Goal: Transaction & Acquisition: Purchase product/service

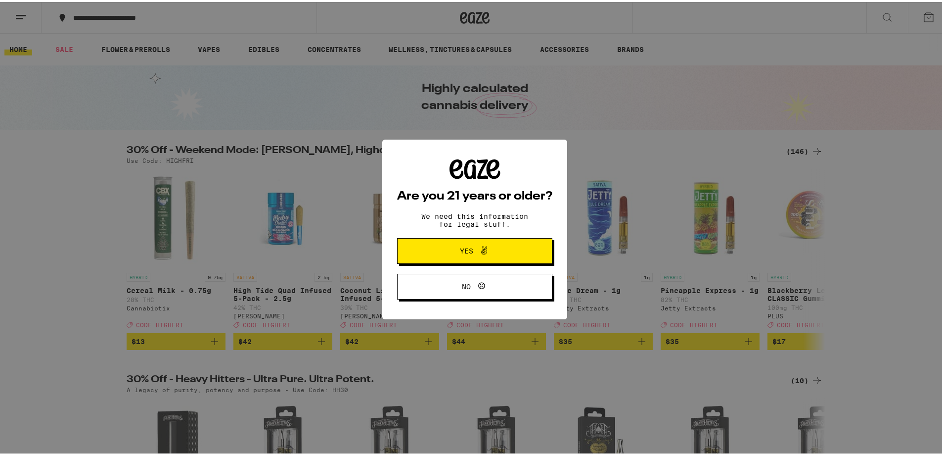
click at [478, 254] on icon at bounding box center [484, 248] width 12 height 12
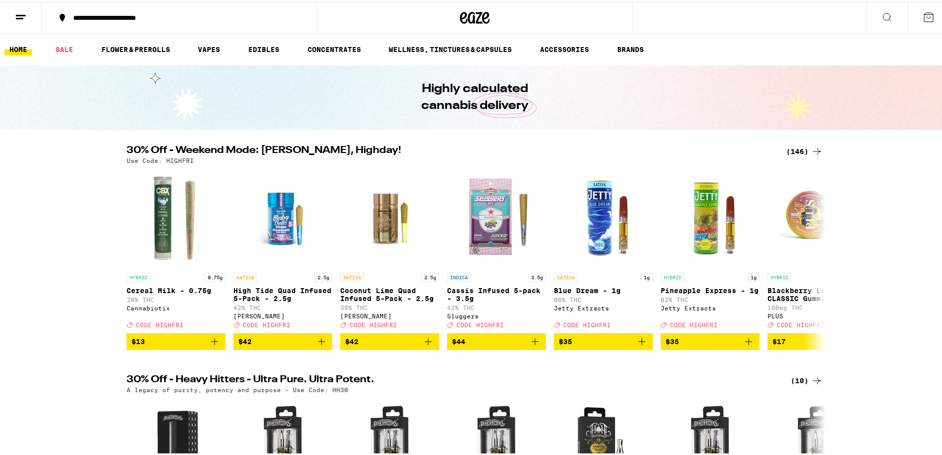
click at [929, 16] on button at bounding box center [929, 15] width 42 height 31
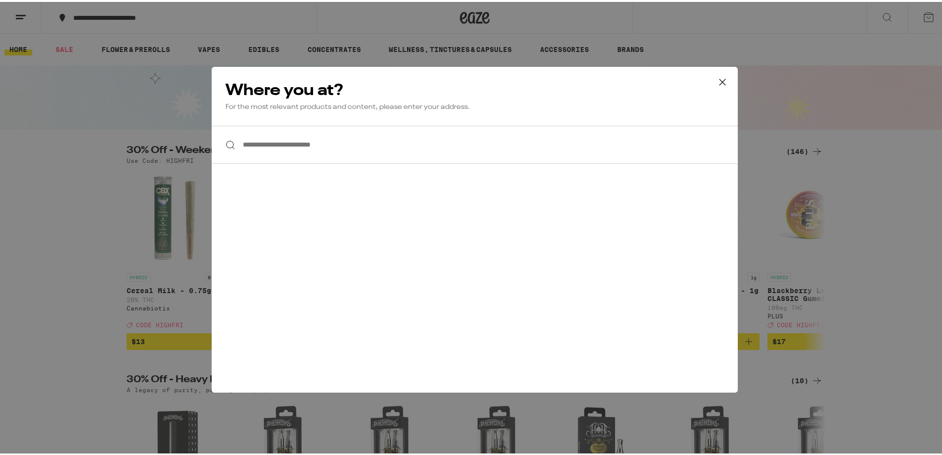
click at [720, 85] on icon at bounding box center [722, 80] width 15 height 15
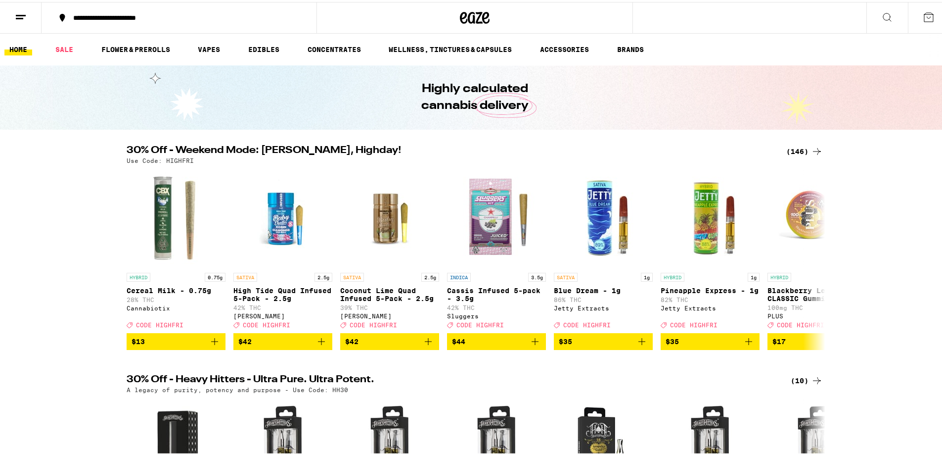
click at [14, 13] on button at bounding box center [21, 15] width 42 height 31
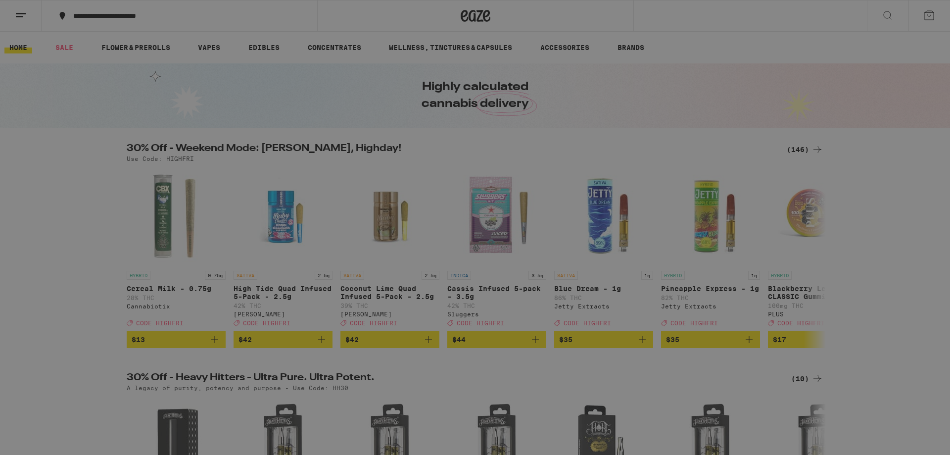
click at [121, 47] on button "Log In" at bounding box center [137, 53] width 174 height 20
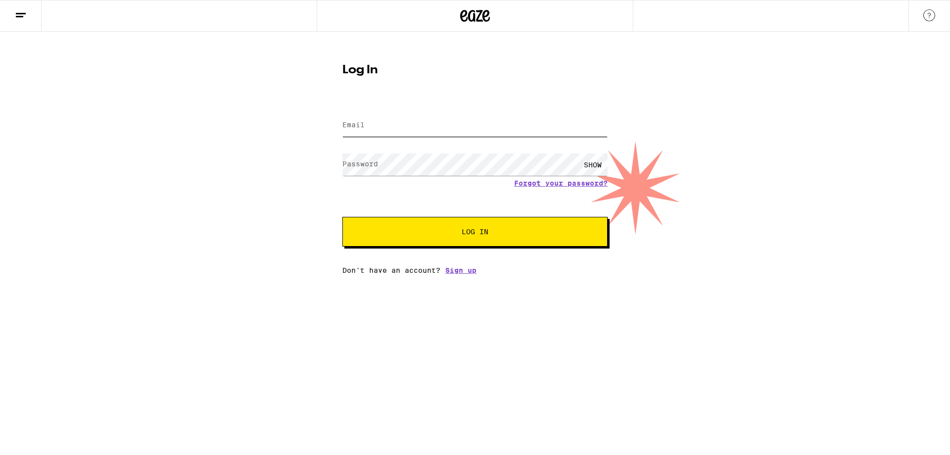
click at [412, 128] on input "Email" at bounding box center [474, 125] width 265 height 22
type input "dan82523@gmail.com"
click at [484, 235] on span "Log In" at bounding box center [474, 231] width 27 height 7
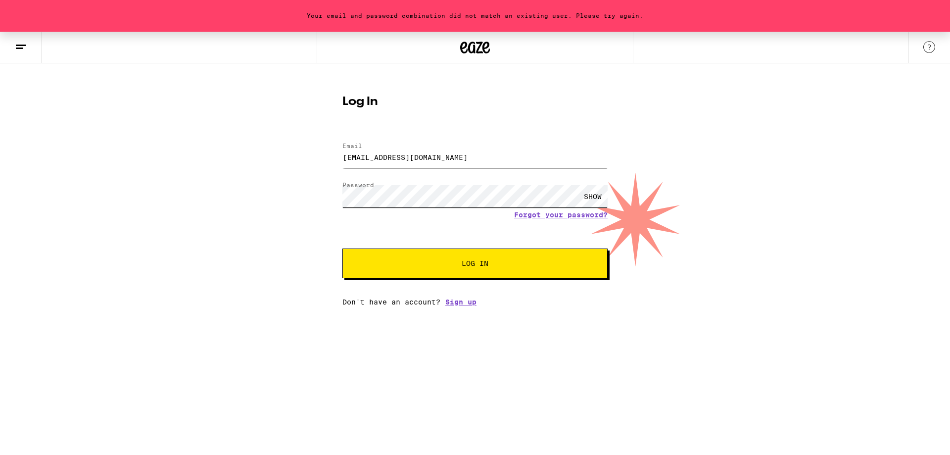
click at [342, 248] on button "Log In" at bounding box center [474, 263] width 265 height 30
click at [506, 271] on button "Log In" at bounding box center [474, 263] width 265 height 30
click at [452, 263] on span "Log In" at bounding box center [474, 263] width 185 height 7
click at [556, 216] on link "Forgot your password?" at bounding box center [560, 215] width 93 height 8
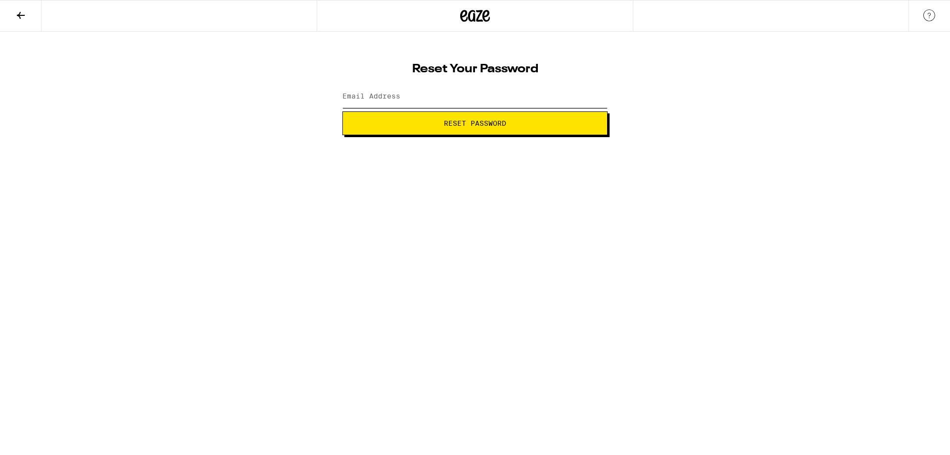
click at [421, 92] on input "Email Address" at bounding box center [474, 97] width 265 height 22
type input "dan82523@gmail.com"
click at [436, 124] on span "Reset Password" at bounding box center [475, 123] width 248 height 7
click at [468, 128] on button "Submit" at bounding box center [474, 123] width 265 height 24
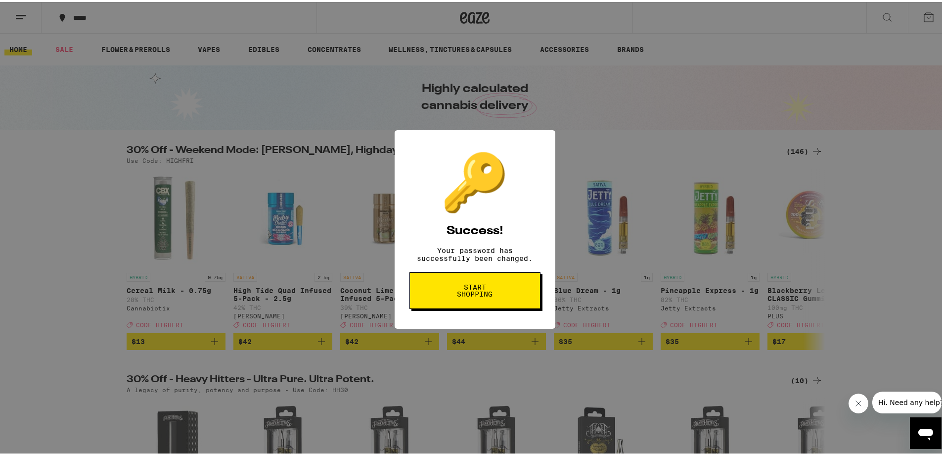
click at [463, 295] on span "Start shopping" at bounding box center [475, 288] width 51 height 14
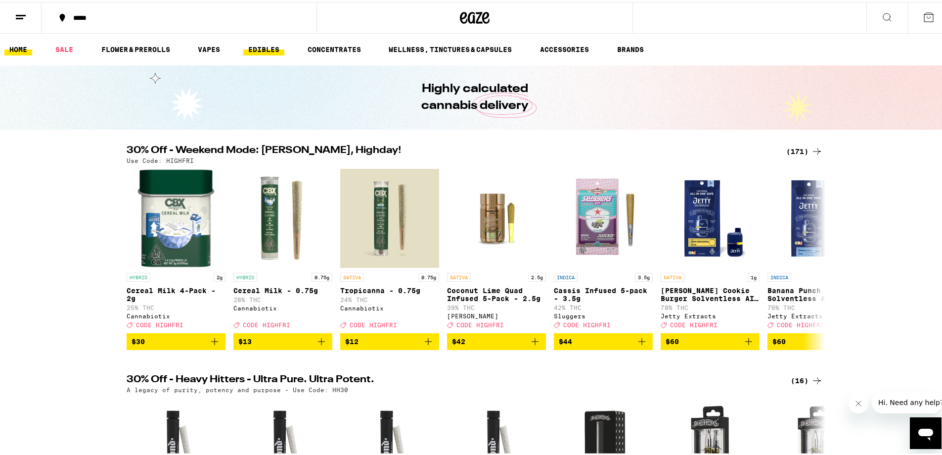
click at [274, 48] on link "EDIBLES" at bounding box center [263, 48] width 41 height 12
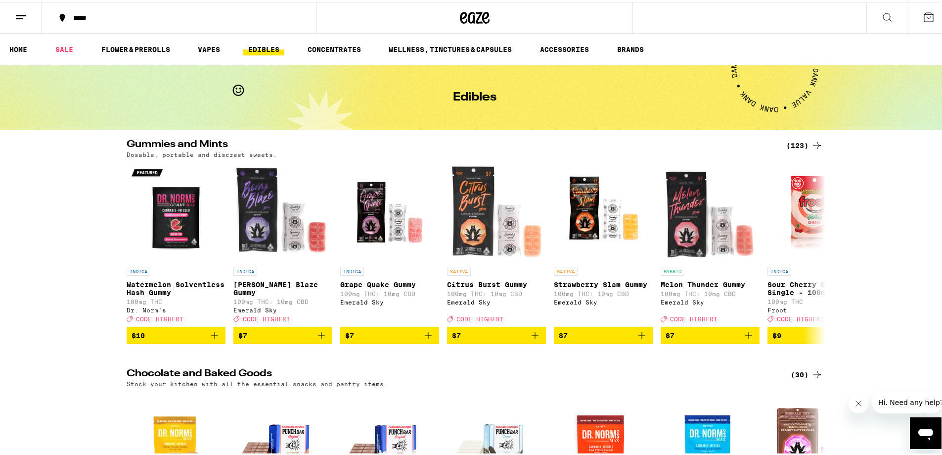
click at [813, 143] on icon at bounding box center [817, 143] width 8 height 7
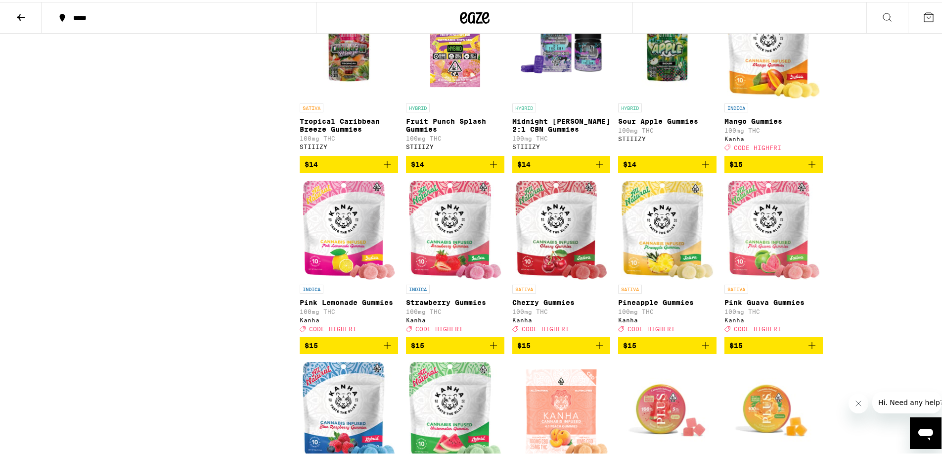
scroll to position [1286, 0]
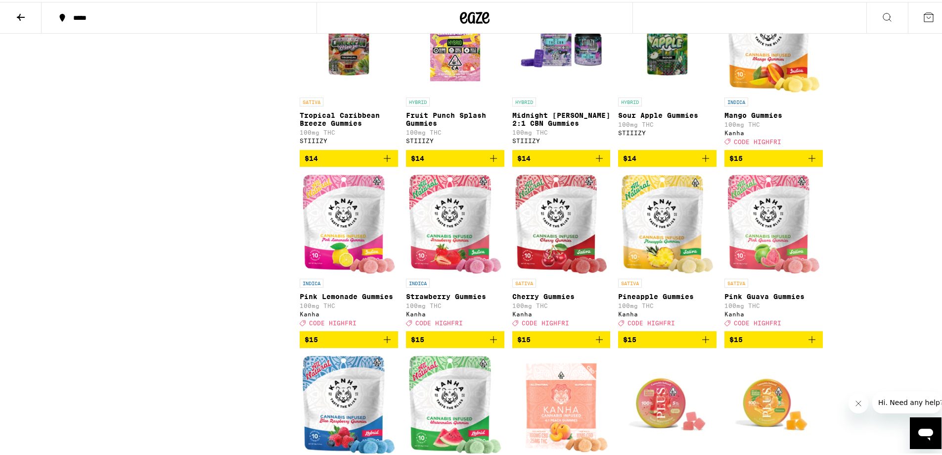
click at [491, 343] on icon "Add to bag" at bounding box center [494, 337] width 12 height 12
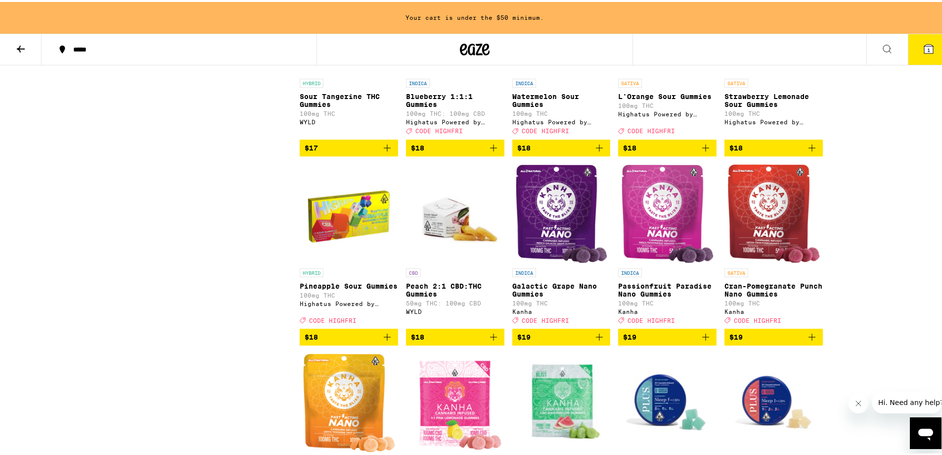
scroll to position [2109, 0]
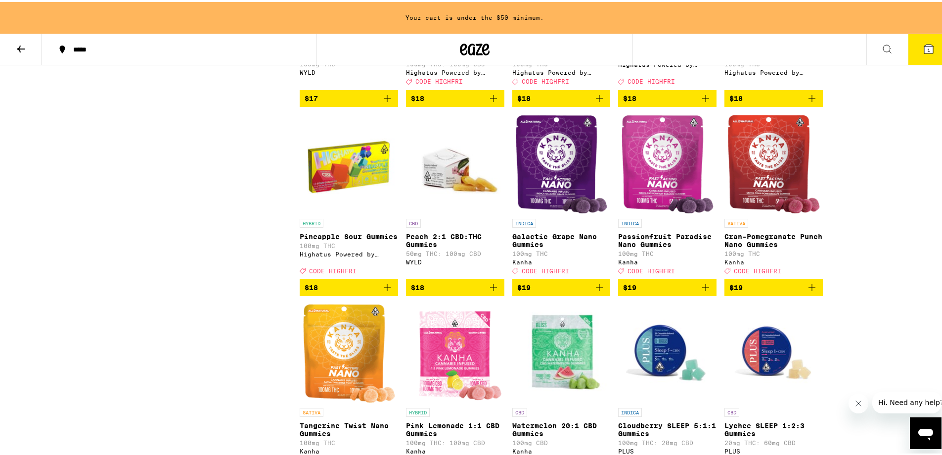
click at [598, 291] on icon "Add to bag" at bounding box center [599, 285] width 12 height 12
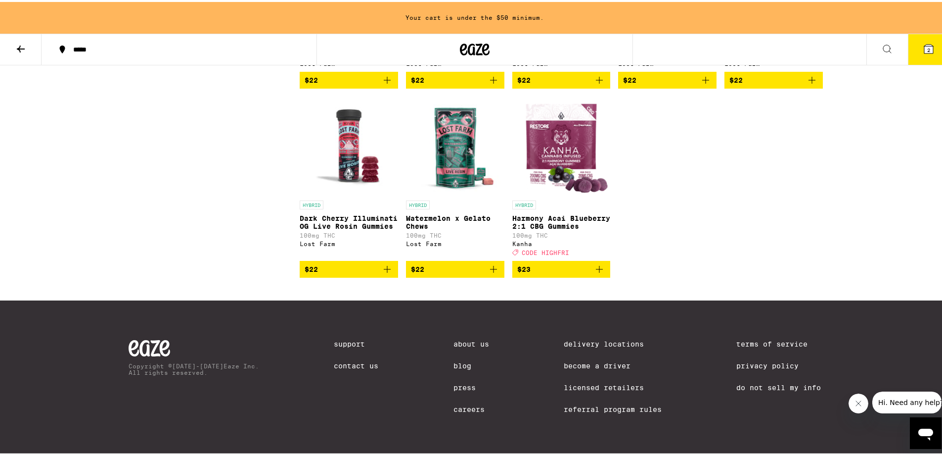
scroll to position [4582, 0]
click at [385, 271] on icon "Add to bag" at bounding box center [387, 267] width 7 height 7
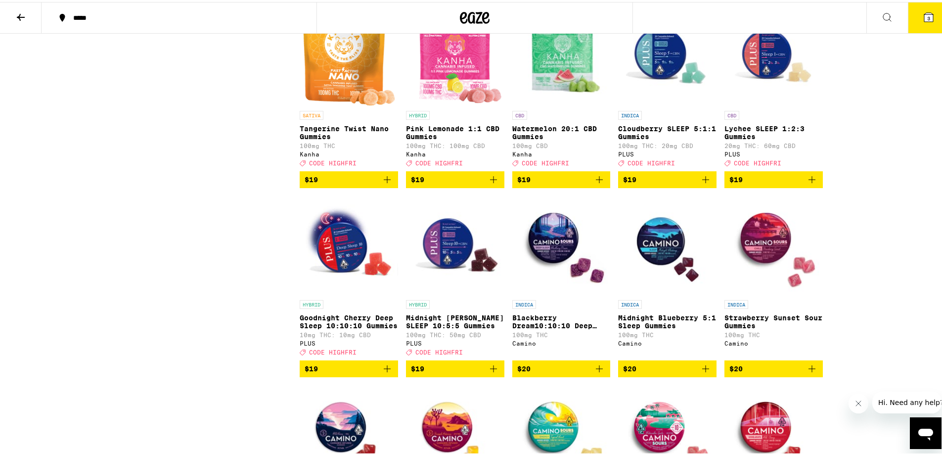
scroll to position [2473, 0]
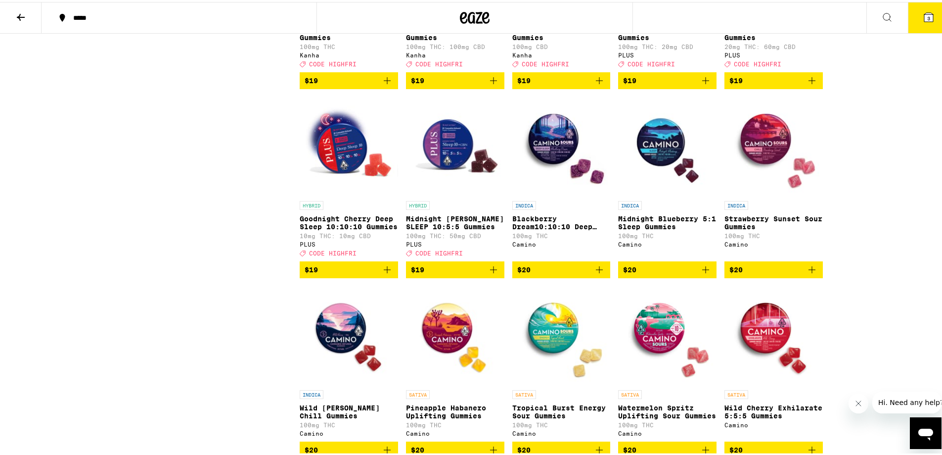
click at [382, 273] on icon "Add to bag" at bounding box center [387, 268] width 12 height 12
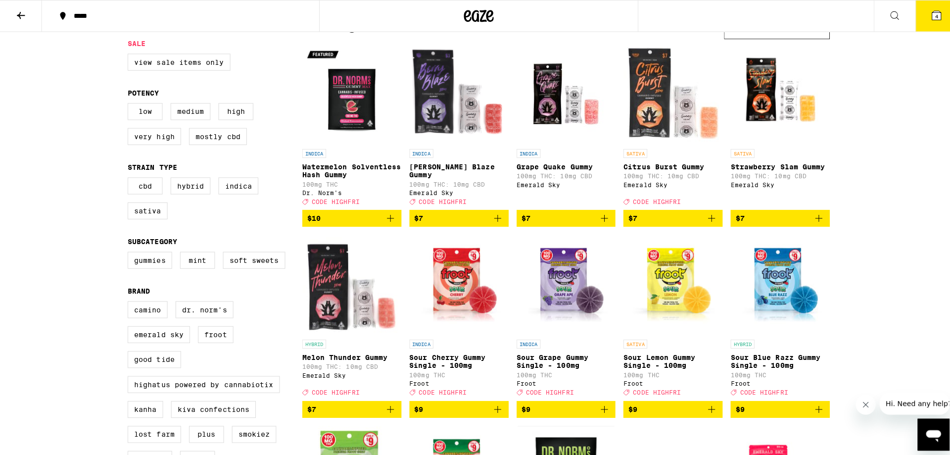
scroll to position [0, 0]
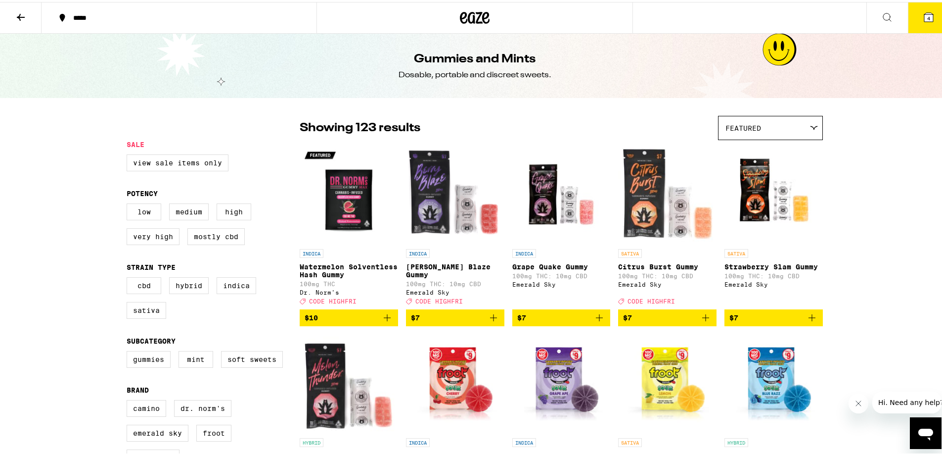
click at [925, 16] on icon at bounding box center [928, 15] width 9 height 9
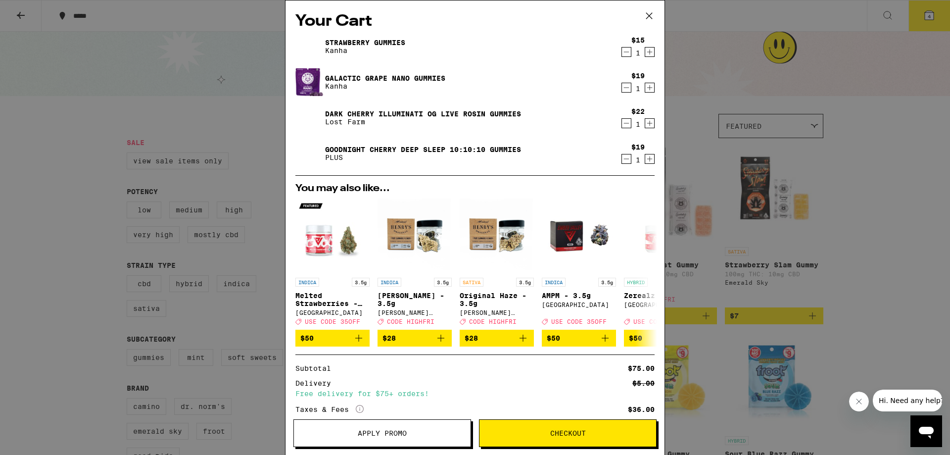
click at [622, 162] on icon "Decrement" at bounding box center [626, 159] width 9 height 12
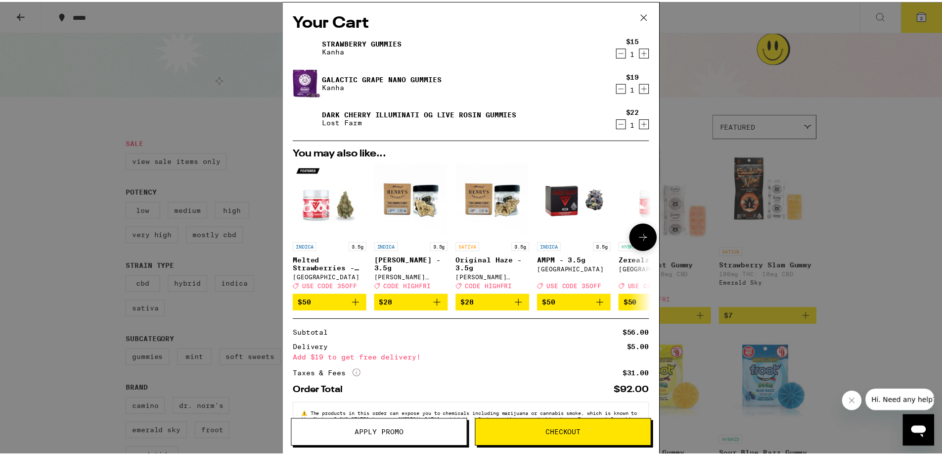
scroll to position [38, 0]
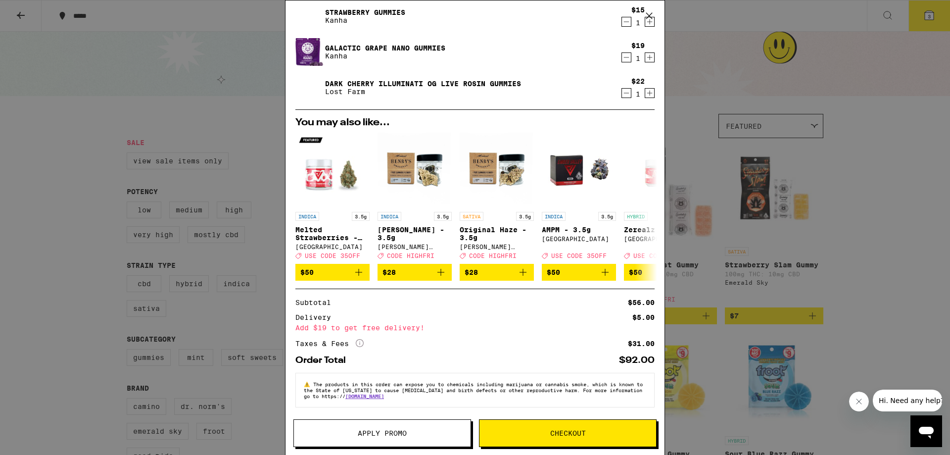
click at [379, 433] on span "Apply Promo" at bounding box center [382, 432] width 49 height 7
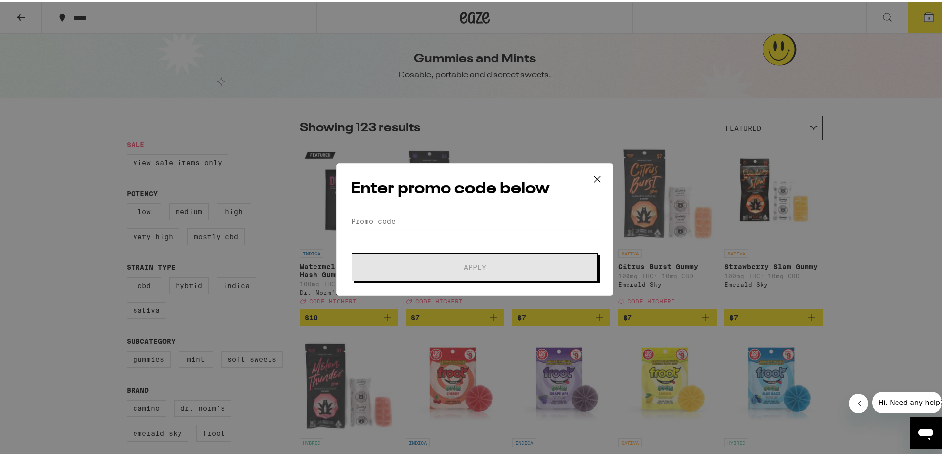
click at [386, 211] on div "Enter promo code below Promo Code Apply" at bounding box center [474, 227] width 277 height 132
click at [383, 215] on input "Promo Code" at bounding box center [475, 219] width 248 height 15
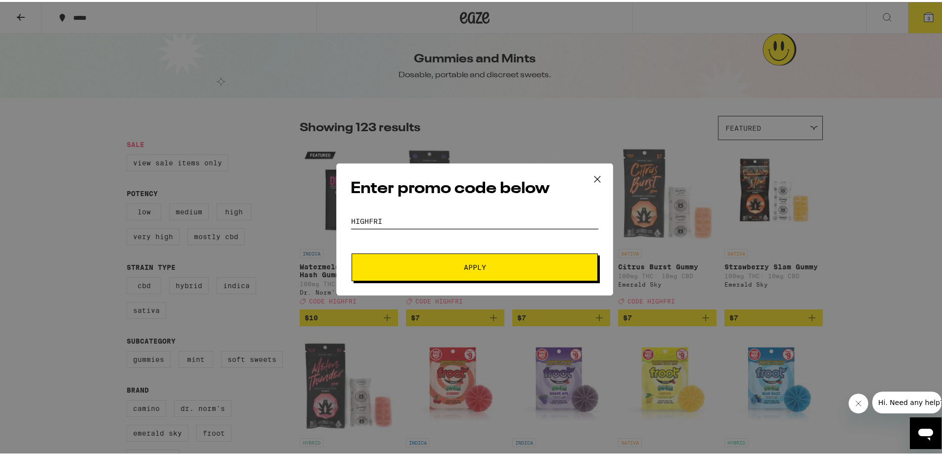
type input "HIGHFRI"
click at [404, 287] on div "Enter promo code below Promo Code HIGHFRI Apply" at bounding box center [474, 227] width 277 height 132
click at [410, 274] on button "Apply" at bounding box center [475, 265] width 246 height 28
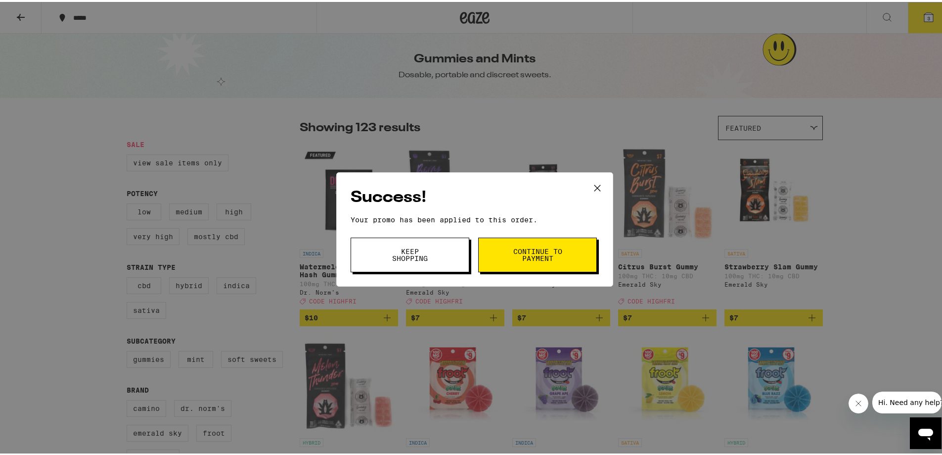
click at [503, 246] on button "Continue to payment" at bounding box center [537, 252] width 119 height 35
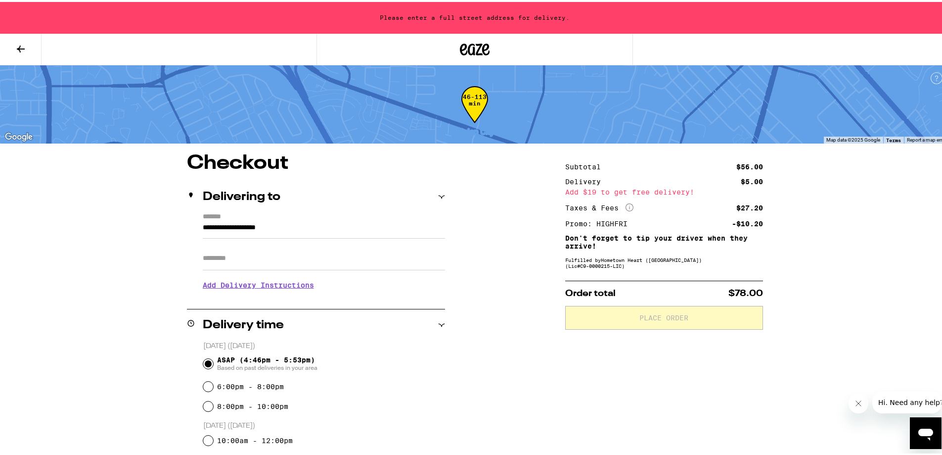
click at [438, 191] on icon at bounding box center [441, 194] width 7 height 7
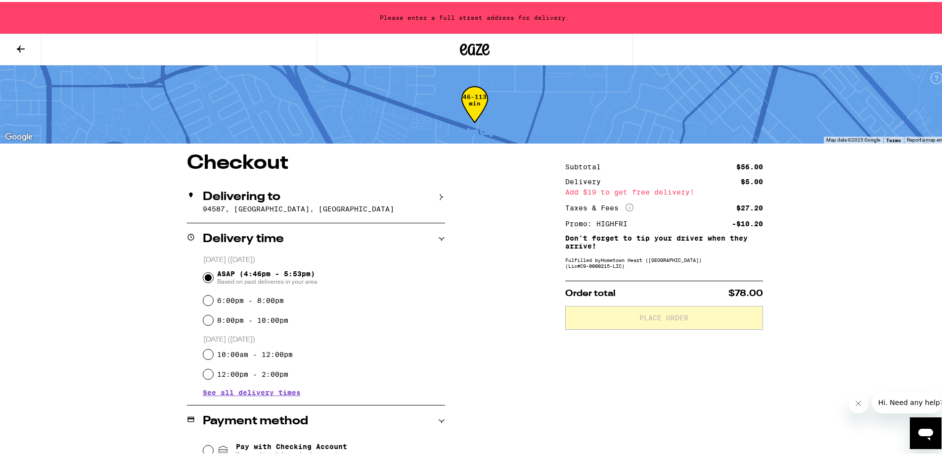
click at [438, 192] on icon at bounding box center [441, 194] width 7 height 7
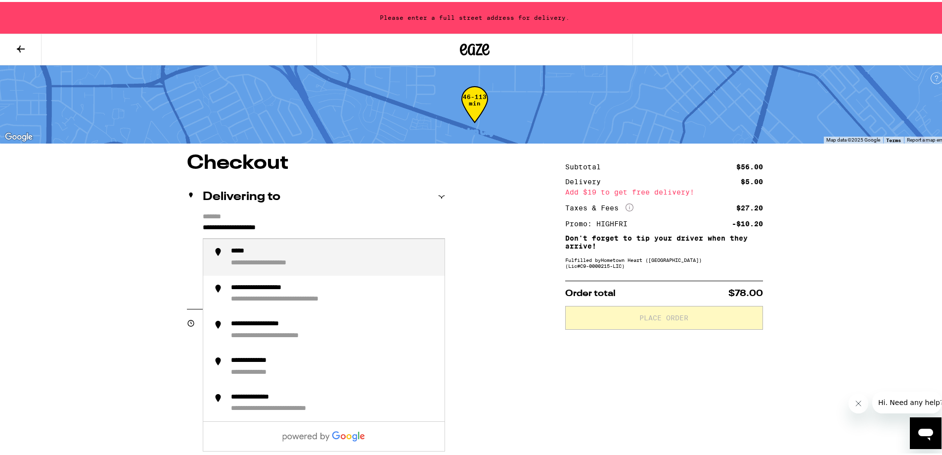
drag, startPoint x: 334, startPoint y: 224, endPoint x: 149, endPoint y: 232, distance: 185.2
click at [151, 231] on div "**********" at bounding box center [475, 447] width 712 height 592
type input "*"
click at [268, 250] on div "****** **" at bounding box center [334, 255] width 206 height 21
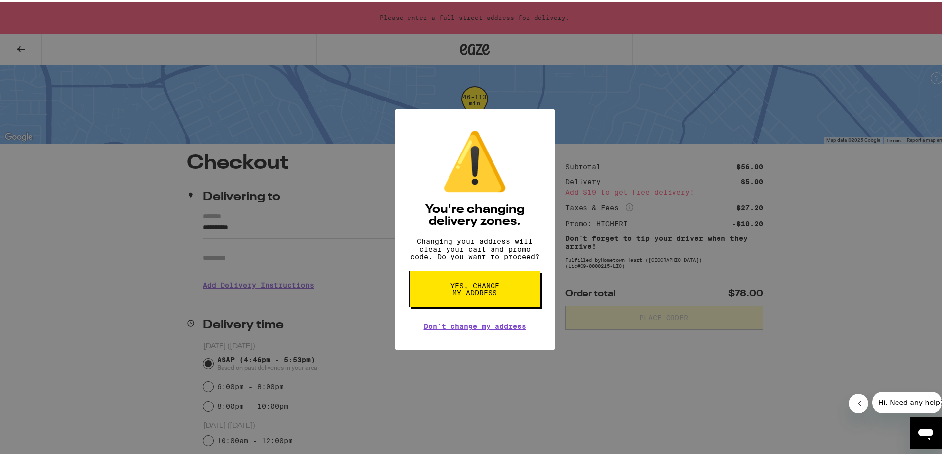
click at [452, 294] on span "Yes, change my address" at bounding box center [475, 287] width 51 height 14
type input "**********"
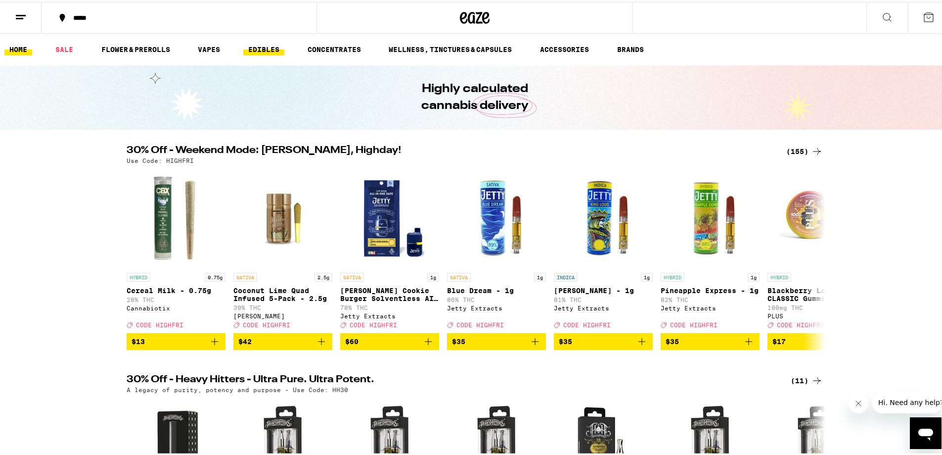
click at [262, 51] on link "EDIBLES" at bounding box center [263, 48] width 41 height 12
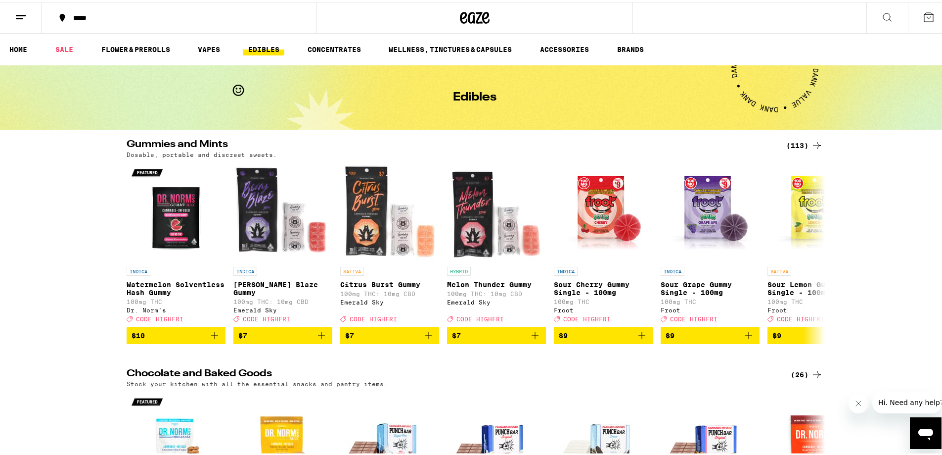
click at [815, 141] on icon at bounding box center [817, 143] width 12 height 12
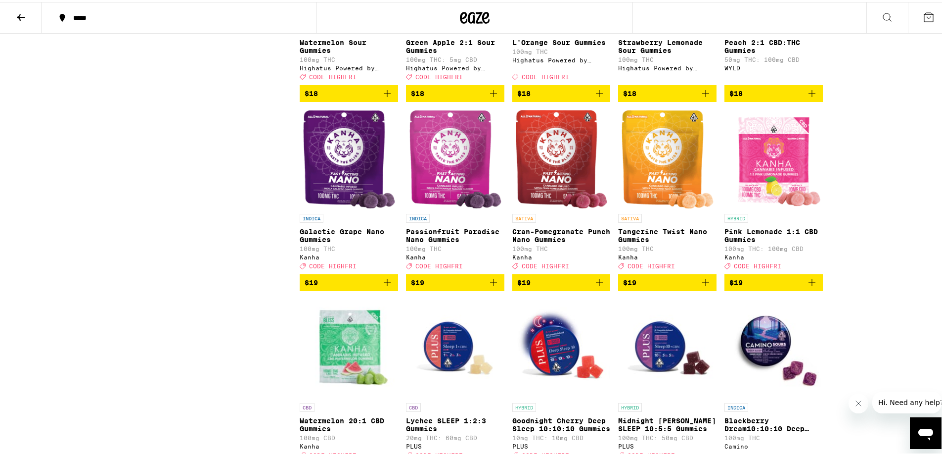
scroll to position [2127, 0]
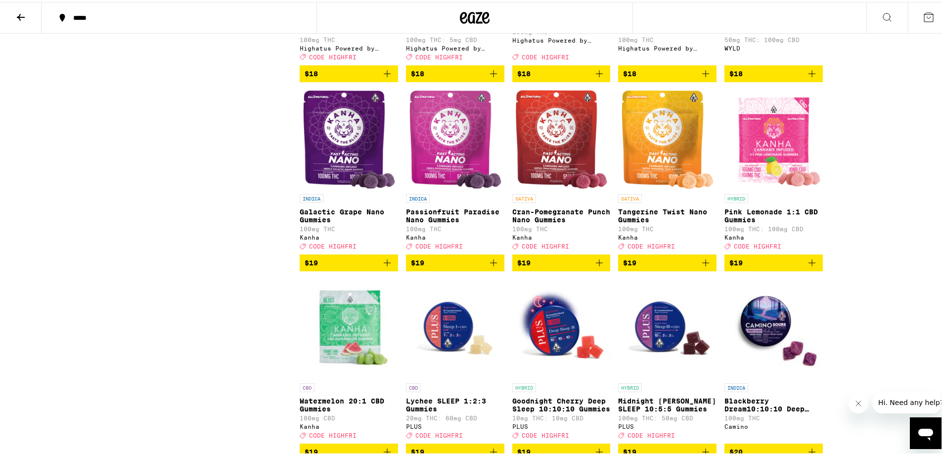
click at [384, 264] on icon "Add to bag" at bounding box center [387, 260] width 7 height 7
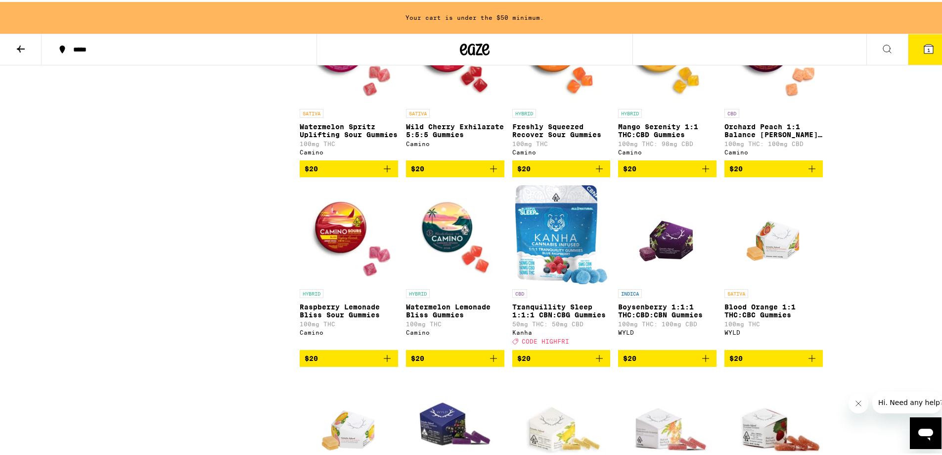
scroll to position [2851, 0]
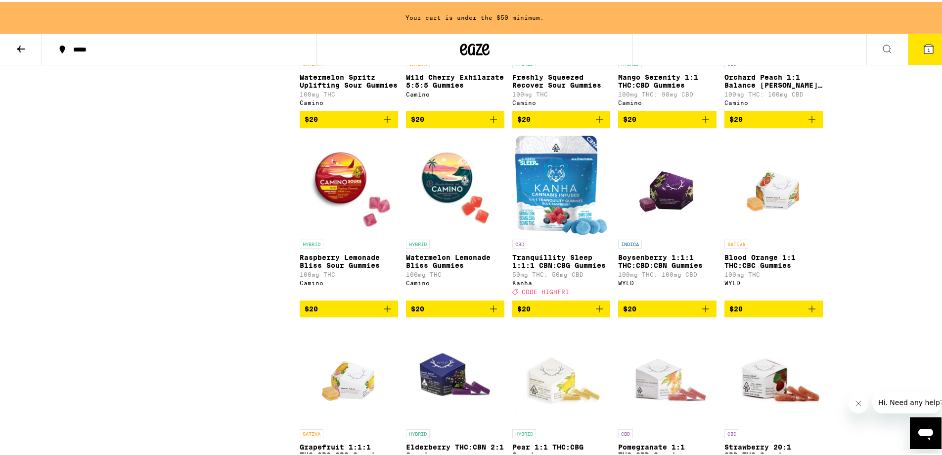
click at [595, 123] on icon "Add to bag" at bounding box center [599, 117] width 12 height 12
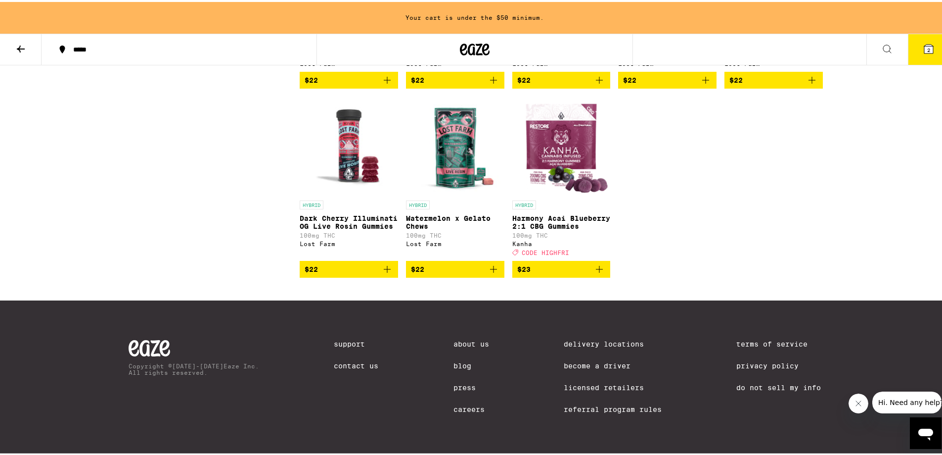
scroll to position [4235, 0]
click at [384, 271] on icon "Add to bag" at bounding box center [387, 267] width 7 height 7
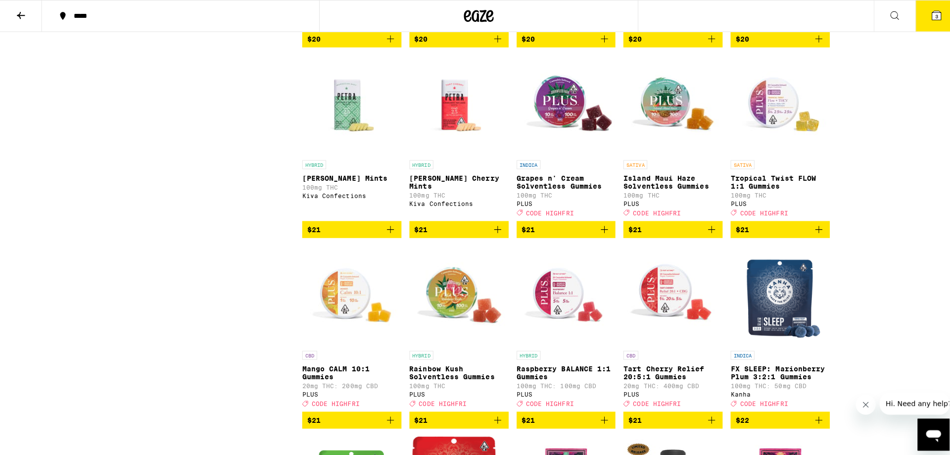
scroll to position [3264, 0]
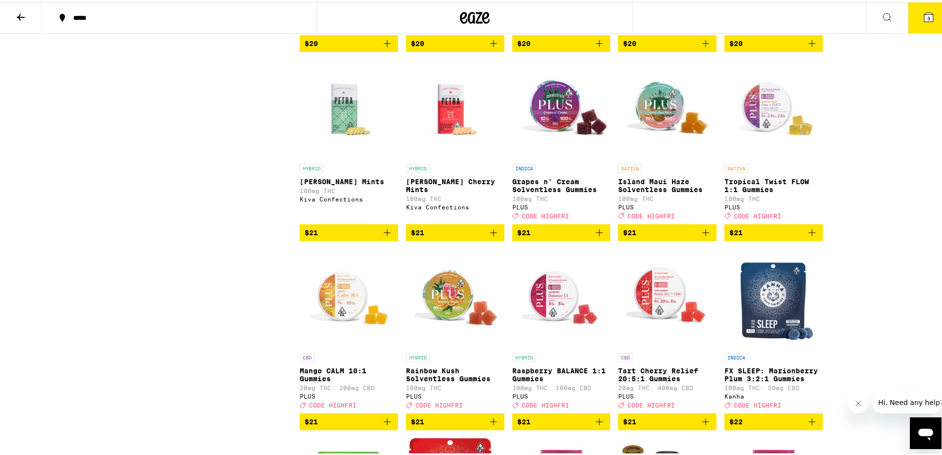
click at [925, 19] on icon at bounding box center [928, 15] width 9 height 9
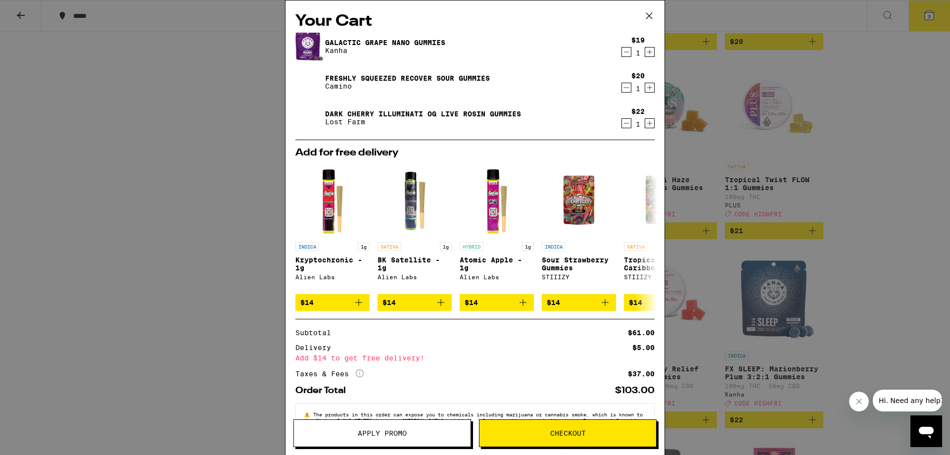
click at [622, 124] on icon "Decrement" at bounding box center [626, 123] width 9 height 12
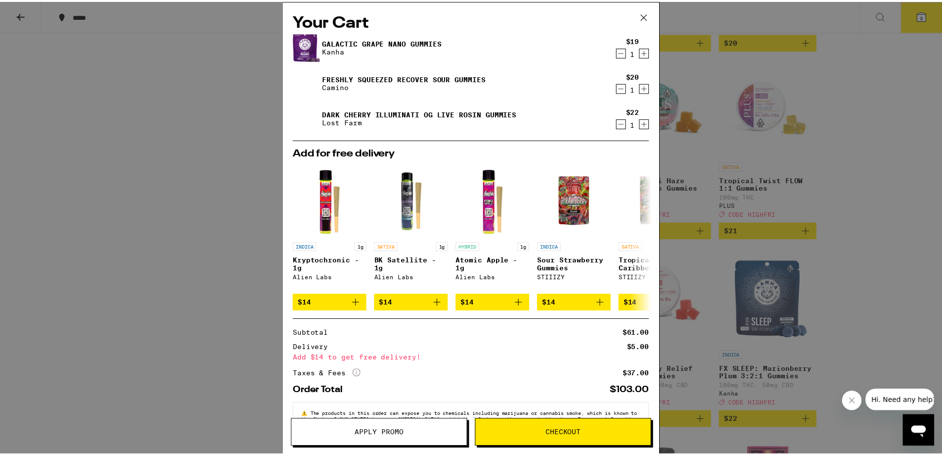
scroll to position [3296, 0]
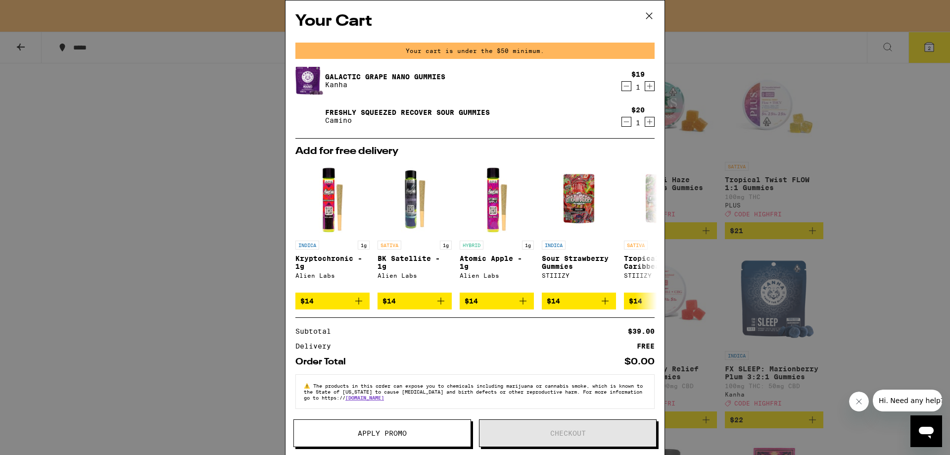
click at [249, 186] on div "Your Cart Your cart is under the $50 minimum. Galactic Grape Nano Gummies Kanha…" at bounding box center [475, 227] width 950 height 455
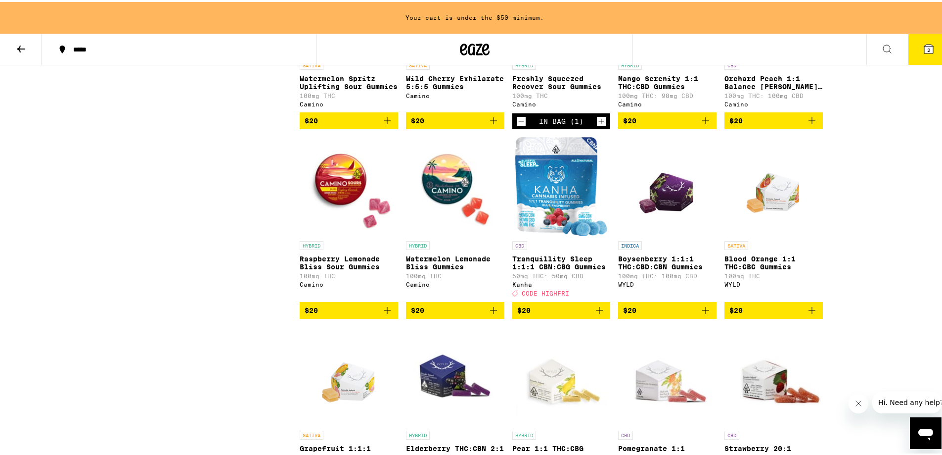
scroll to position [2752, 0]
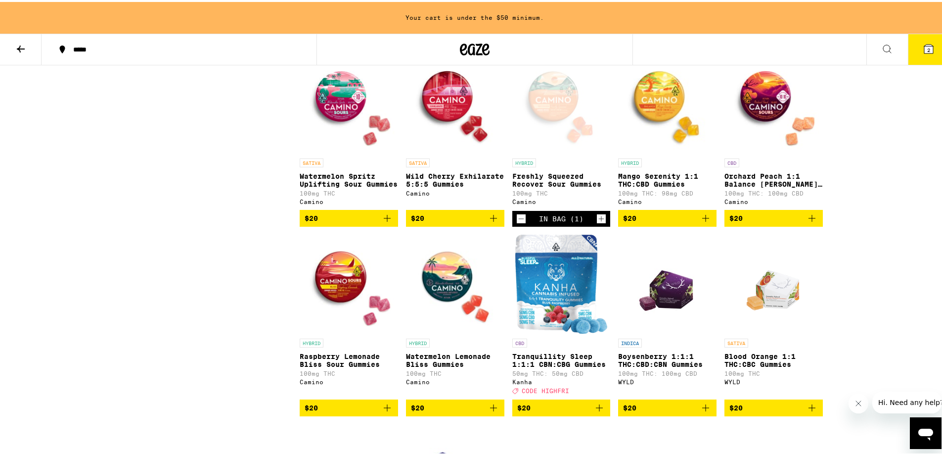
click at [923, 52] on icon at bounding box center [929, 47] width 12 height 12
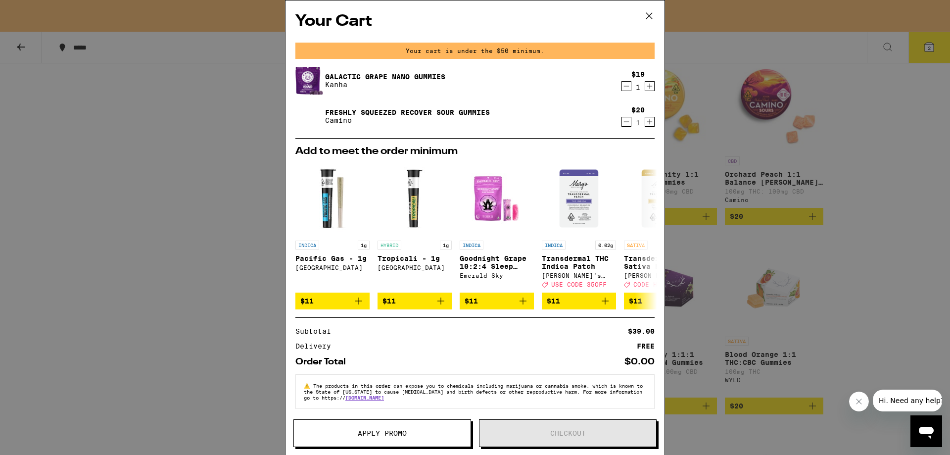
click at [622, 124] on icon "Decrement" at bounding box center [626, 122] width 9 height 12
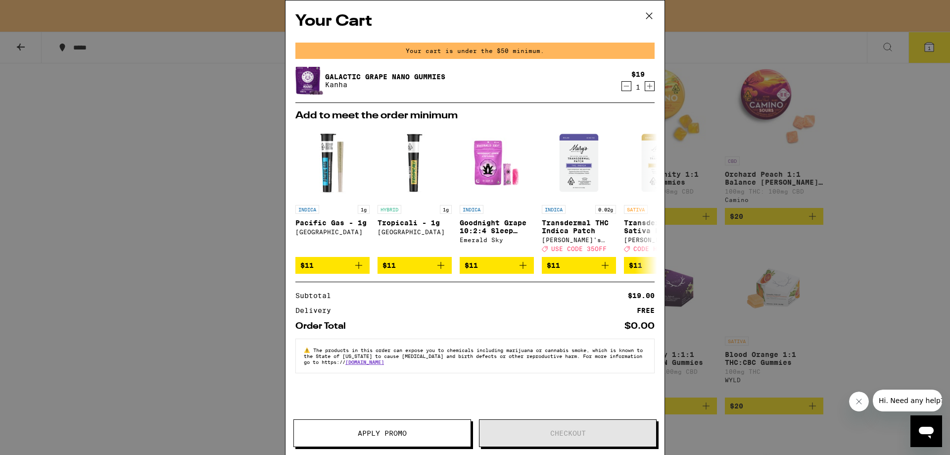
click at [889, 199] on div "Your Cart Your cart is under the $50 minimum. Galactic Grape Nano Gummies Kanha…" at bounding box center [475, 227] width 950 height 455
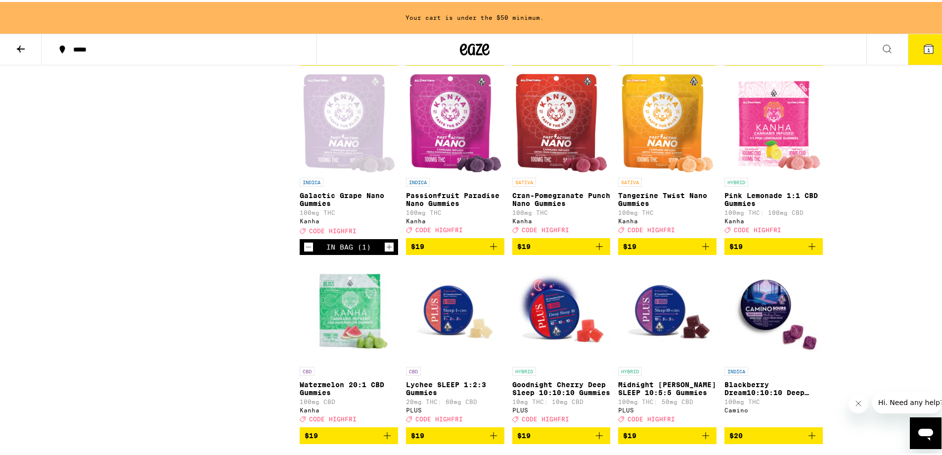
scroll to position [2158, 0]
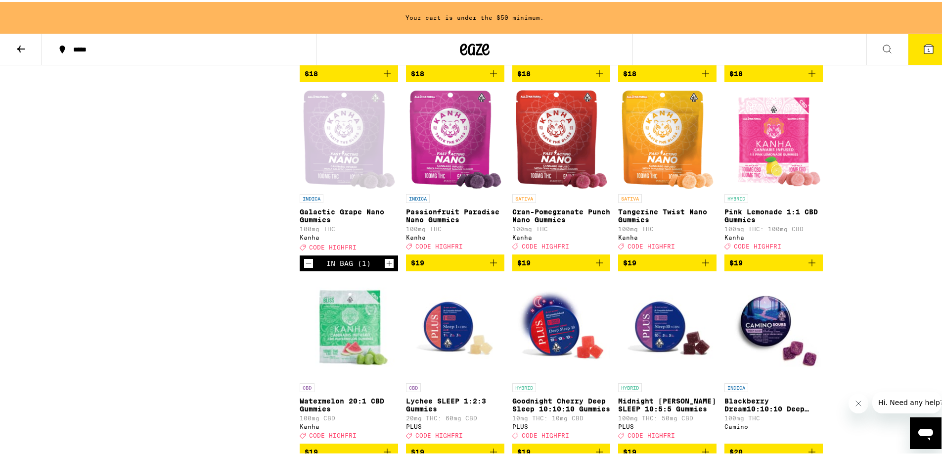
click at [809, 264] on icon "Add to bag" at bounding box center [812, 260] width 7 height 7
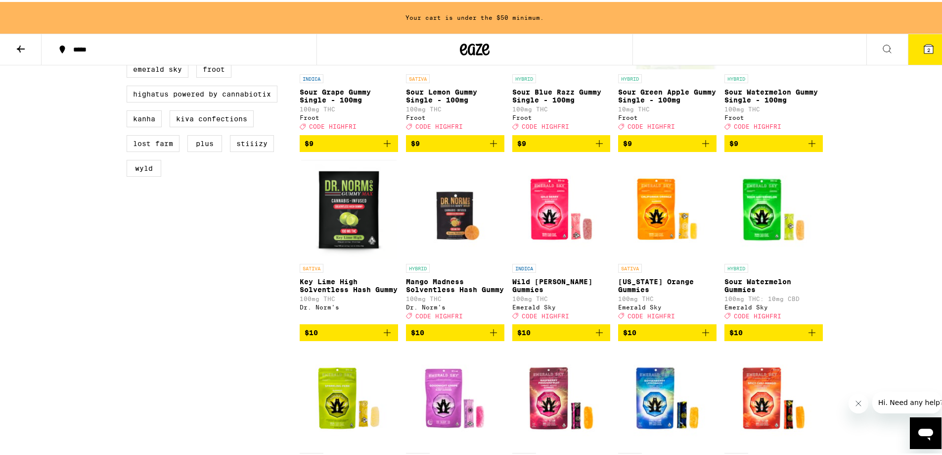
scroll to position [378, 0]
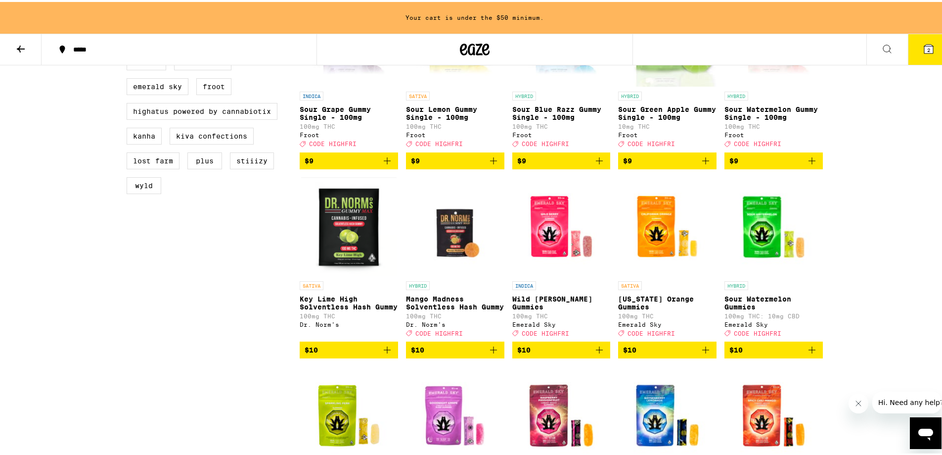
click at [597, 354] on icon "Add to bag" at bounding box center [599, 348] width 12 height 12
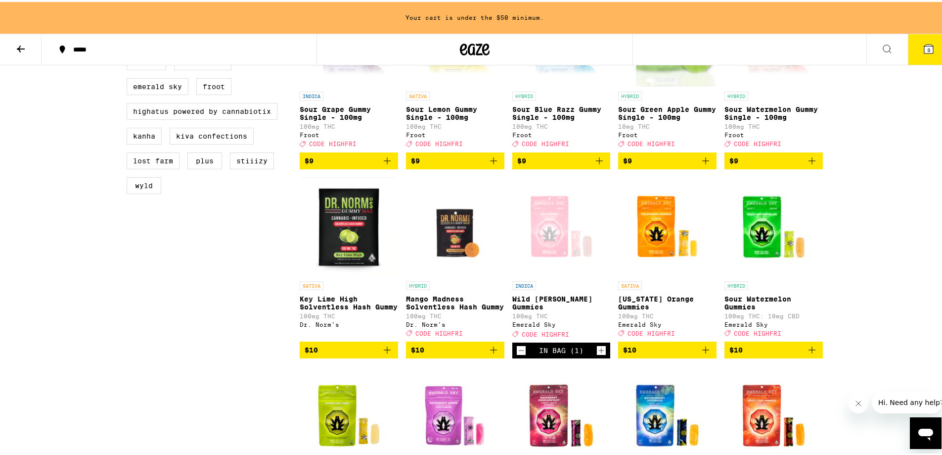
click at [924, 46] on icon at bounding box center [928, 47] width 9 height 9
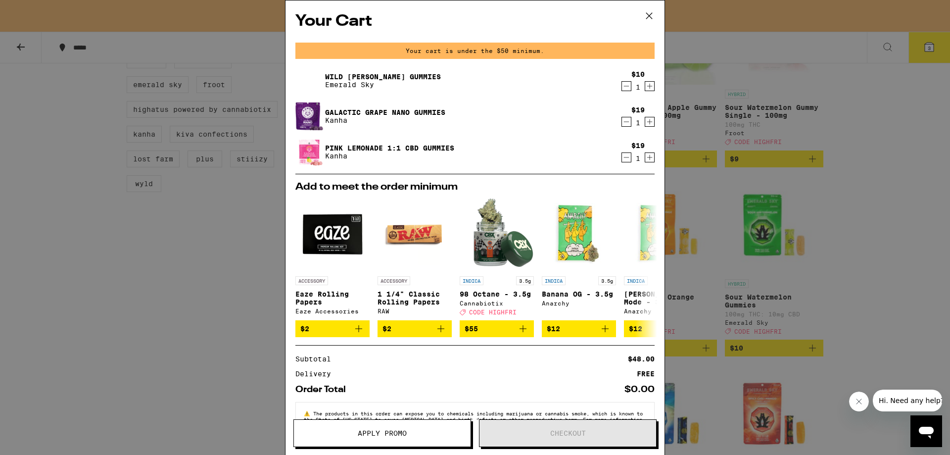
click at [704, 198] on div "Your Cart Your cart is under the $50 minimum. Wild [PERSON_NAME] Gummies Emeral…" at bounding box center [475, 227] width 950 height 455
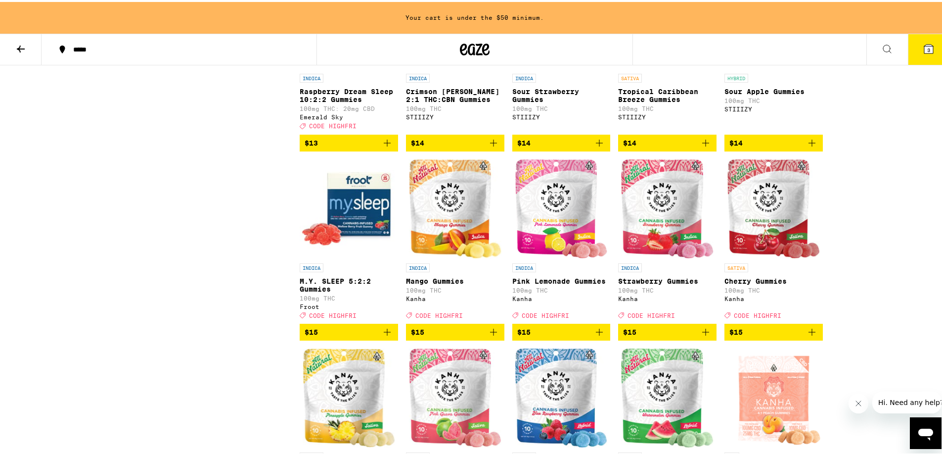
scroll to position [1169, 0]
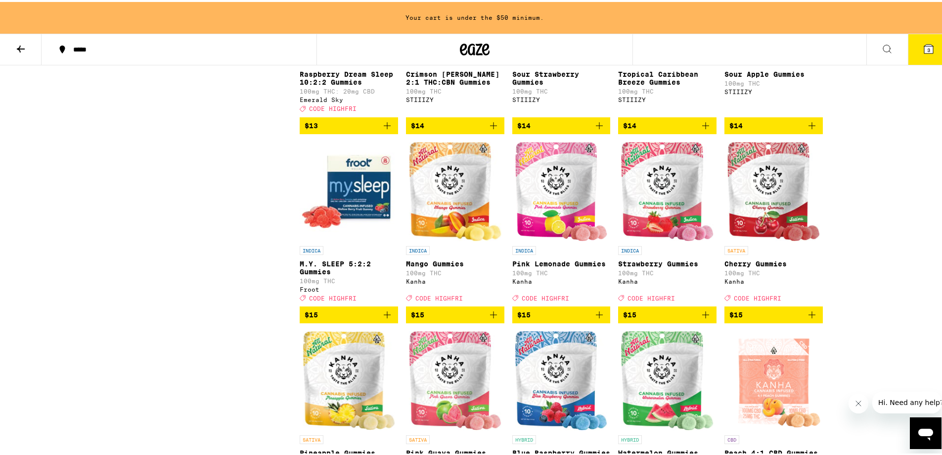
click at [706, 318] on icon "Add to bag" at bounding box center [706, 313] width 12 height 12
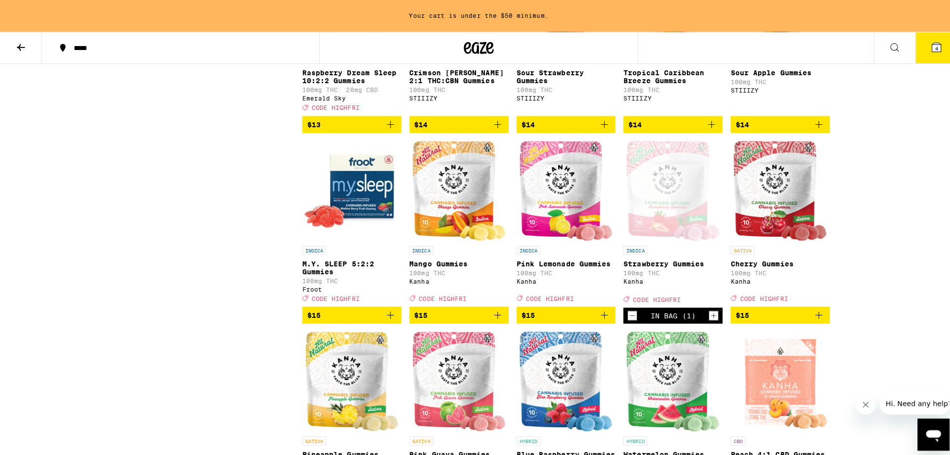
scroll to position [1137, 0]
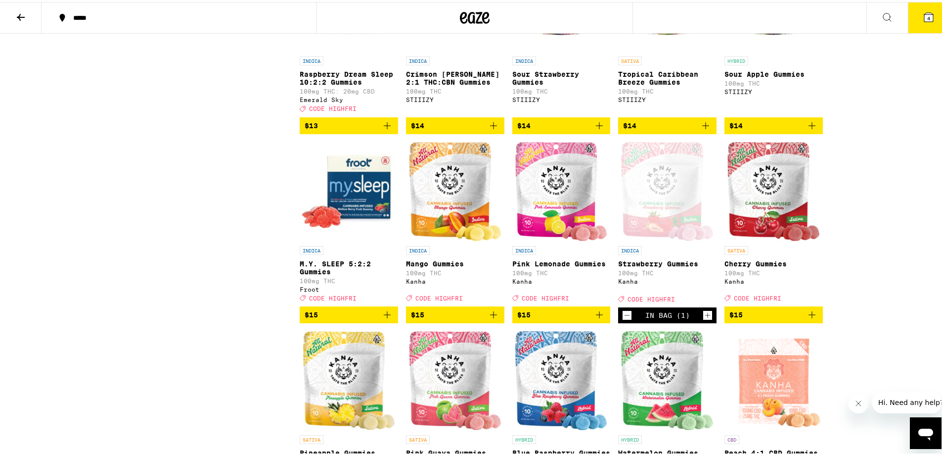
click at [924, 13] on icon at bounding box center [928, 15] width 9 height 9
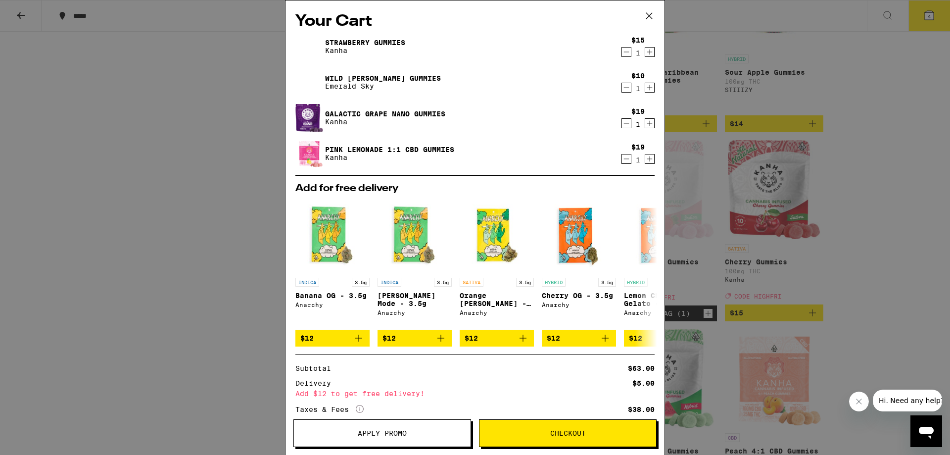
click at [622, 86] on icon "Decrement" at bounding box center [626, 88] width 9 height 12
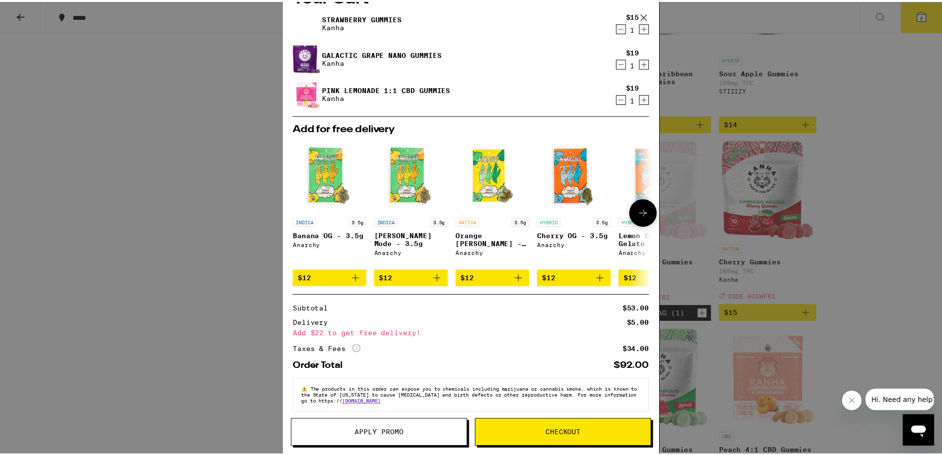
scroll to position [38, 0]
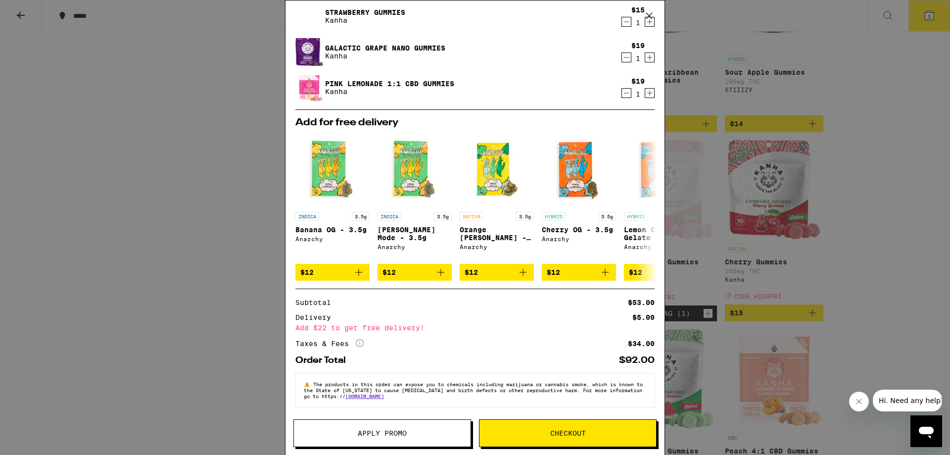
click at [399, 439] on button "Apply Promo" at bounding box center [382, 433] width 178 height 28
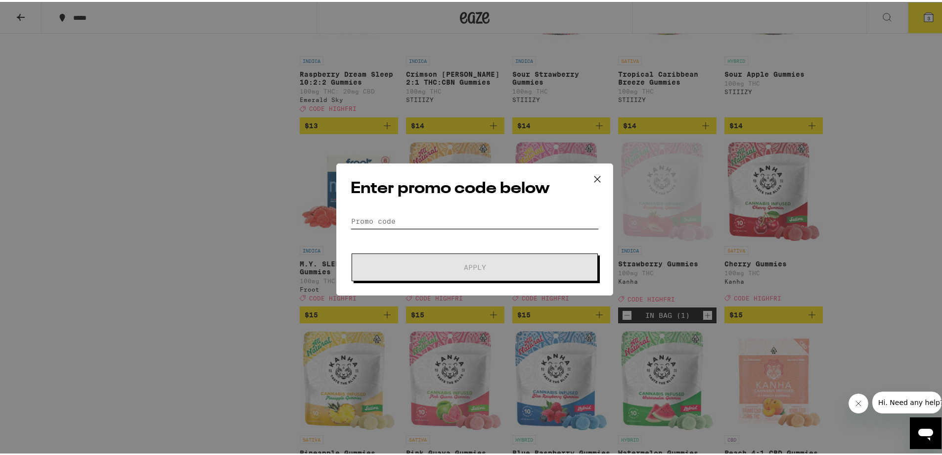
click at [387, 215] on input "Promo Code" at bounding box center [475, 219] width 248 height 15
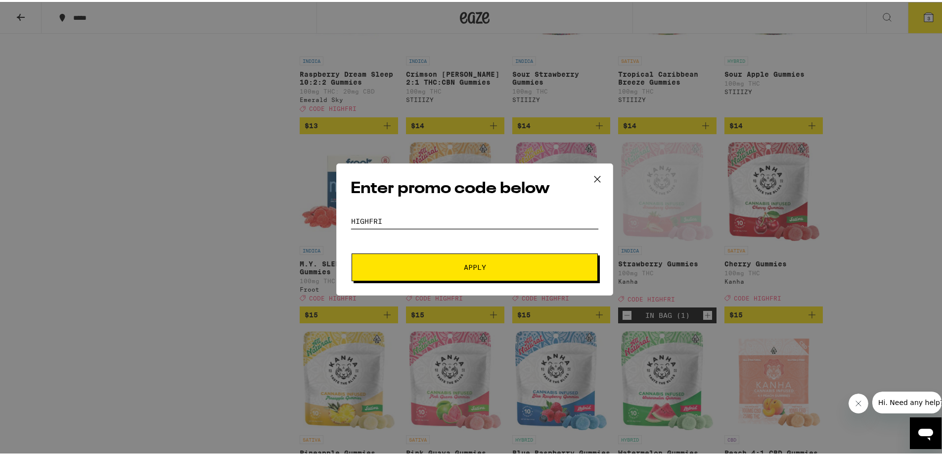
type input "HIGHFRI"
click at [437, 267] on span "Apply" at bounding box center [475, 265] width 178 height 7
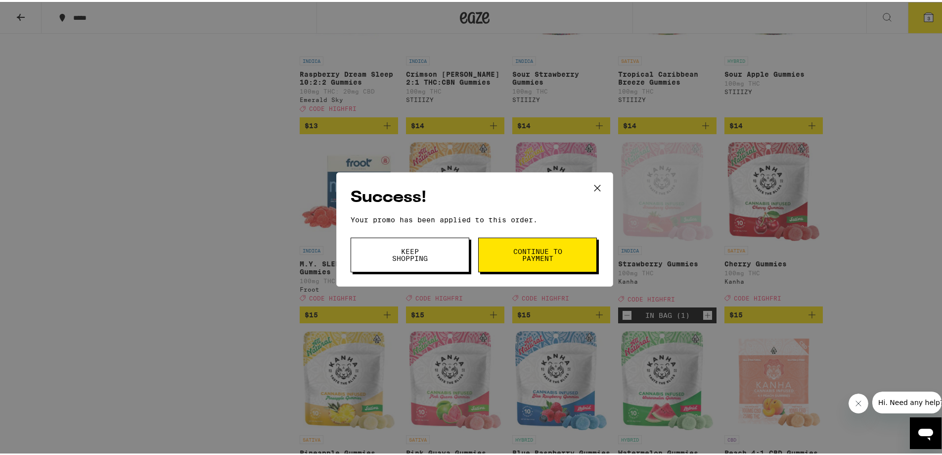
click at [496, 257] on button "Continue to payment" at bounding box center [537, 252] width 119 height 35
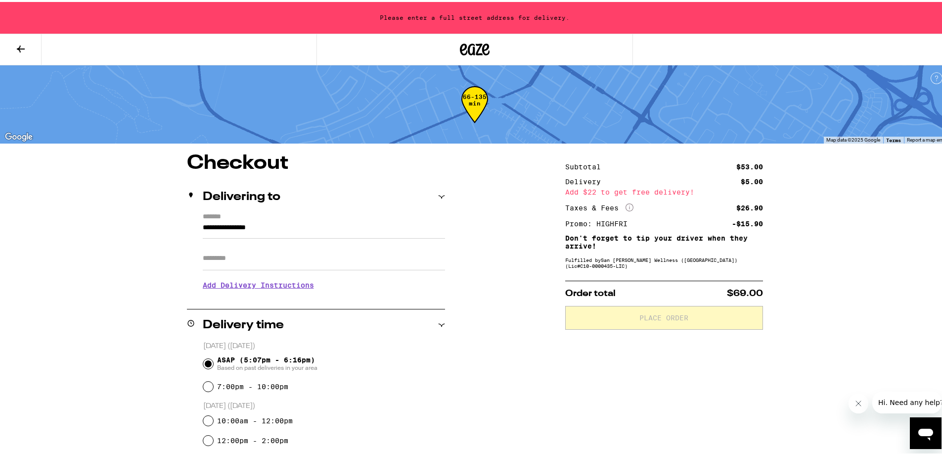
click at [288, 256] on input "Apt/Suite" at bounding box center [324, 256] width 242 height 24
click at [223, 214] on label "*******" at bounding box center [324, 215] width 242 height 9
click at [223, 220] on input "**********" at bounding box center [324, 228] width 242 height 17
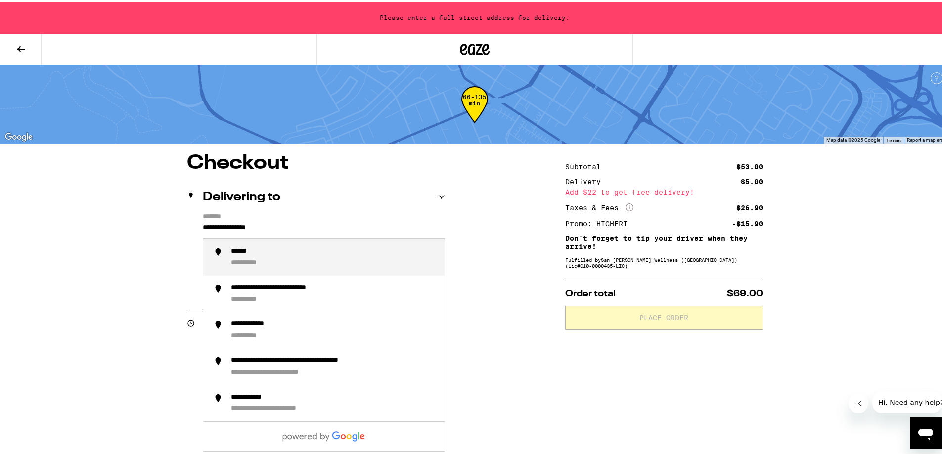
click at [317, 211] on label "*******" at bounding box center [324, 215] width 242 height 9
click at [317, 220] on input "**********" at bounding box center [324, 228] width 242 height 17
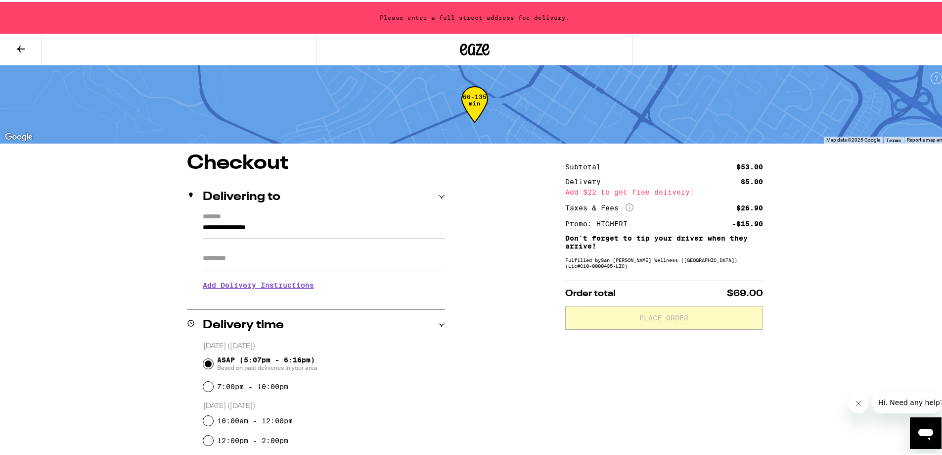
click at [355, 212] on label "*******" at bounding box center [324, 215] width 242 height 9
click at [355, 220] on input "**********" at bounding box center [324, 228] width 242 height 17
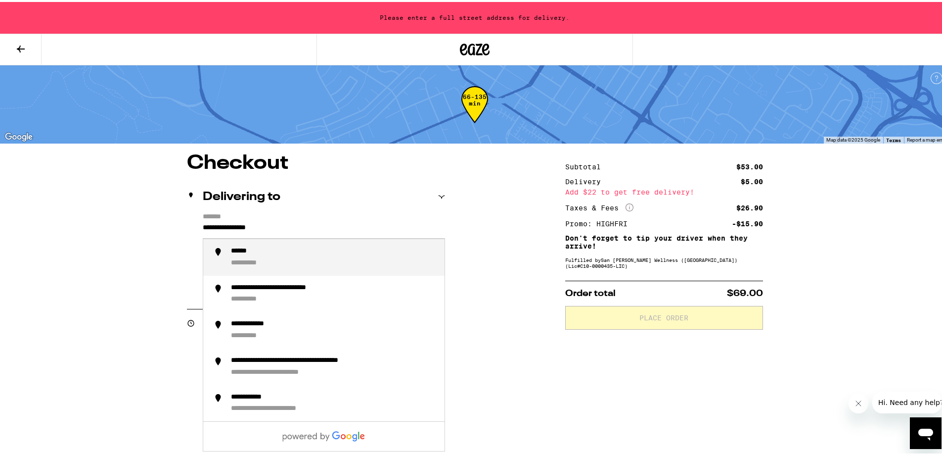
click at [467, 225] on div "**********" at bounding box center [475, 447] width 712 height 592
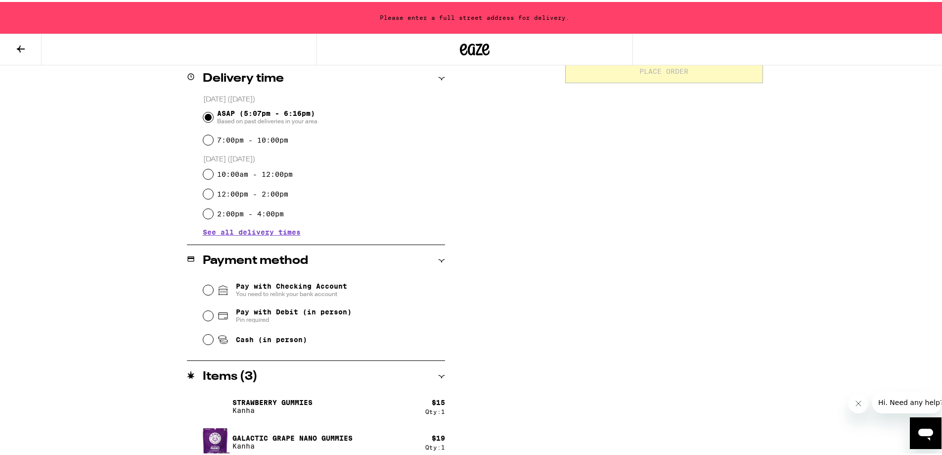
scroll to position [247, 0]
click at [203, 317] on input "Pay with Debit (in person) Pin required" at bounding box center [208, 313] width 10 height 10
radio input "true"
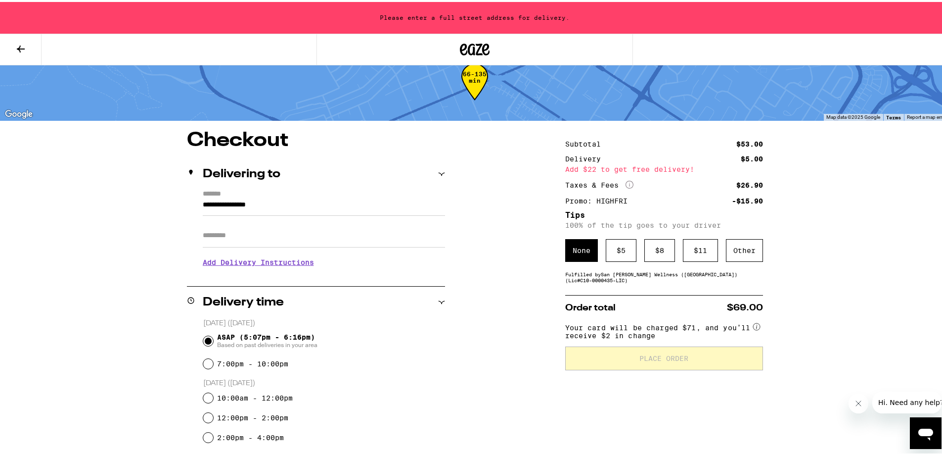
scroll to position [0, 0]
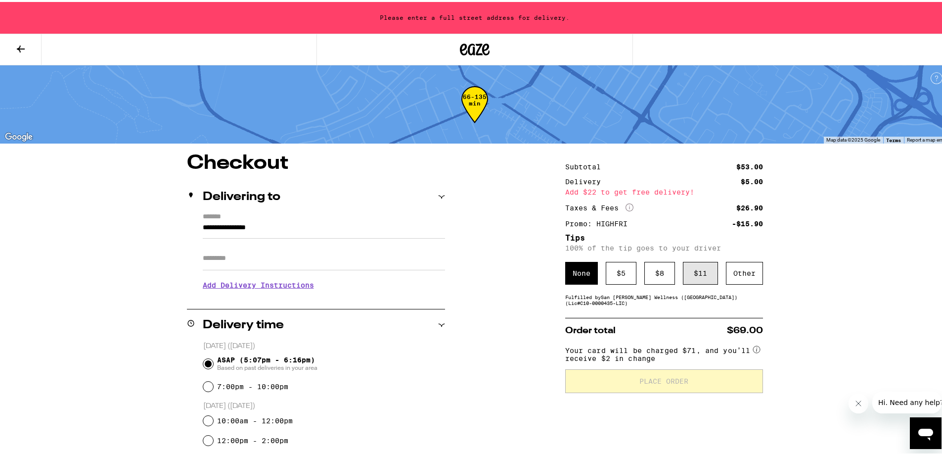
click at [692, 270] on div "$ 11" at bounding box center [700, 271] width 35 height 23
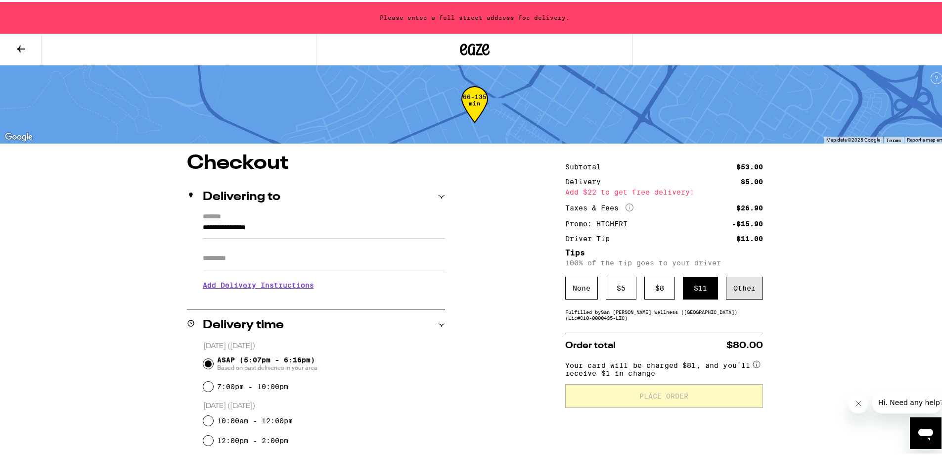
click at [740, 288] on div "Other" at bounding box center [744, 285] width 37 height 23
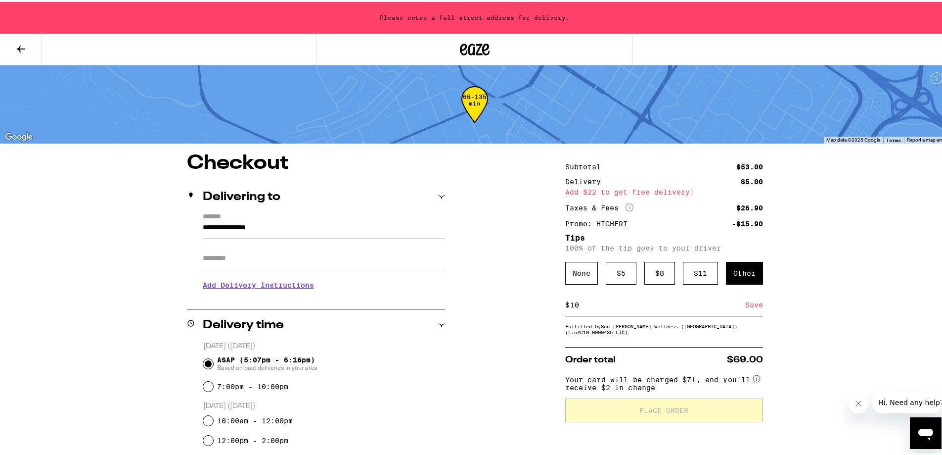
type input "10"
click at [746, 300] on div "Save" at bounding box center [754, 303] width 18 height 22
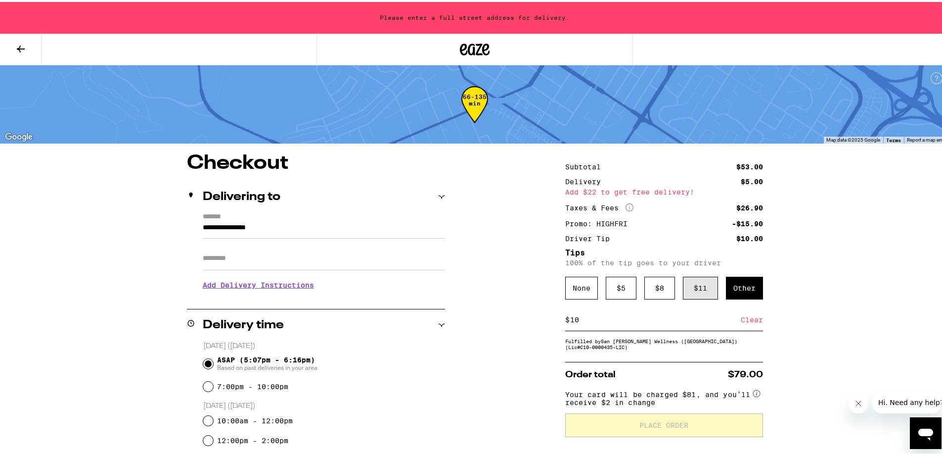
click at [690, 289] on div "$ 11" at bounding box center [700, 285] width 35 height 23
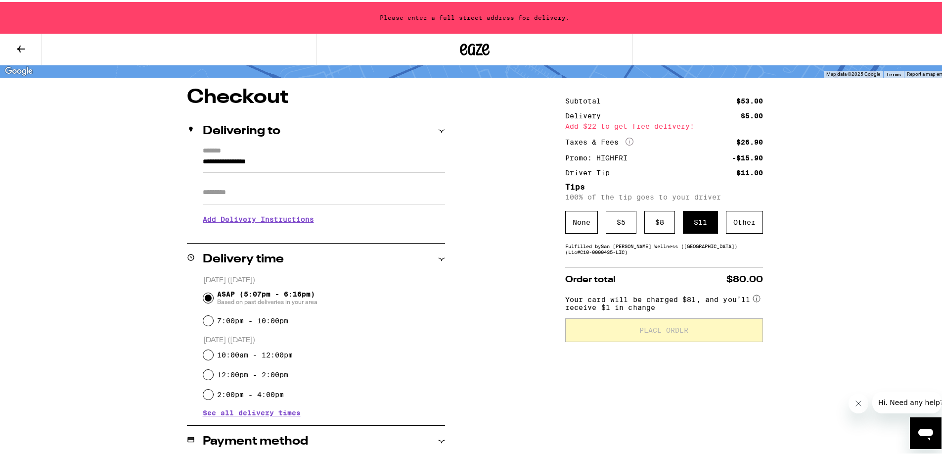
scroll to position [49, 0]
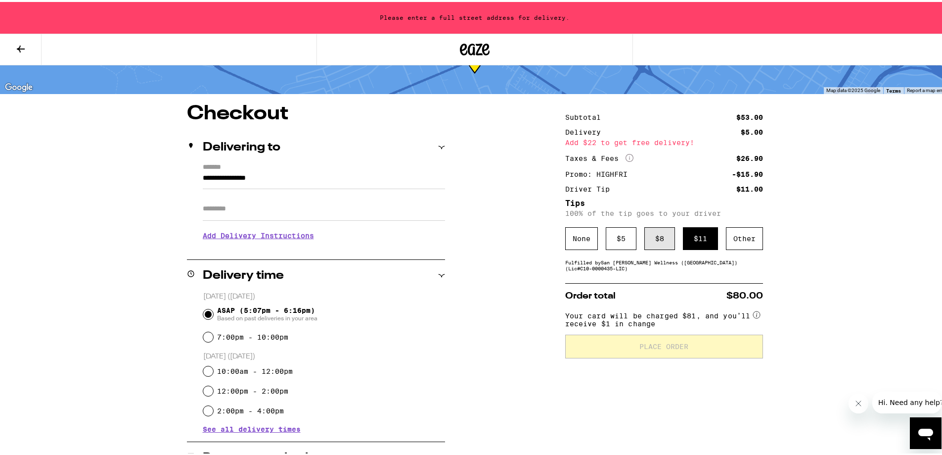
click at [649, 237] on div "$ 8" at bounding box center [659, 236] width 31 height 23
click at [703, 244] on div "$ 11" at bounding box center [700, 236] width 35 height 23
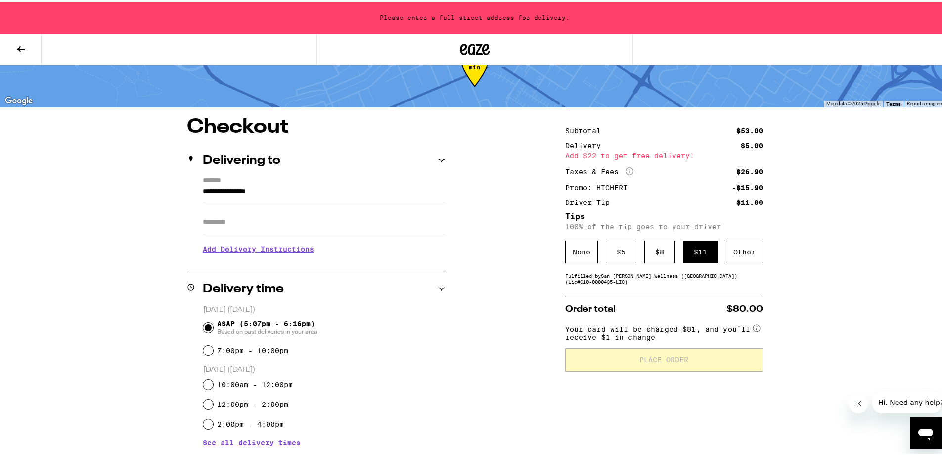
scroll to position [0, 0]
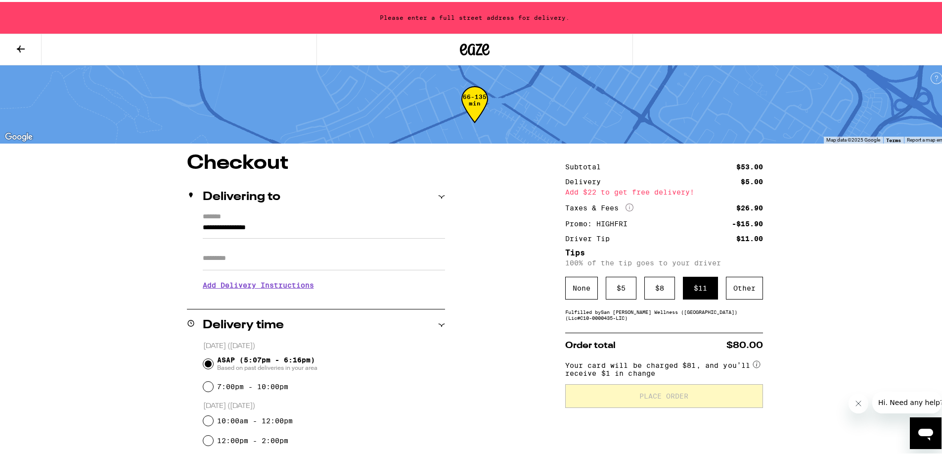
click at [218, 211] on label "*******" at bounding box center [324, 215] width 242 height 9
click at [218, 220] on input "**********" at bounding box center [324, 228] width 242 height 17
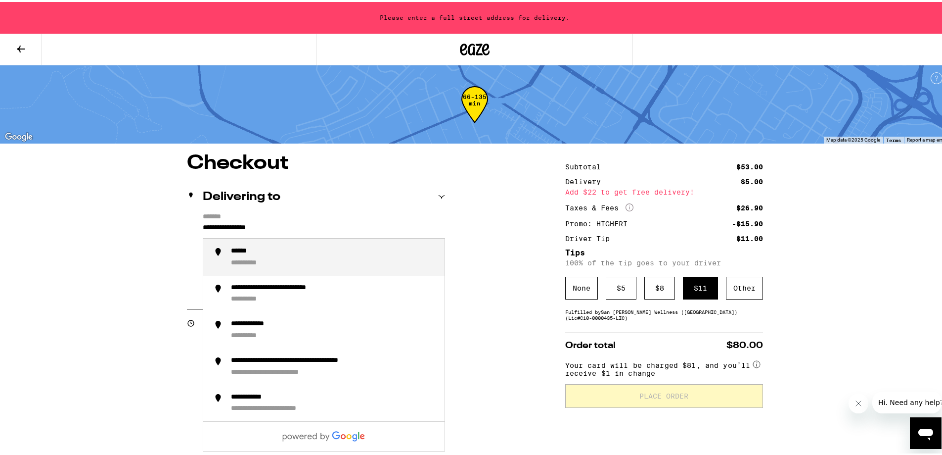
click at [233, 218] on label "*******" at bounding box center [324, 215] width 242 height 9
click at [233, 220] on input "**********" at bounding box center [324, 228] width 242 height 17
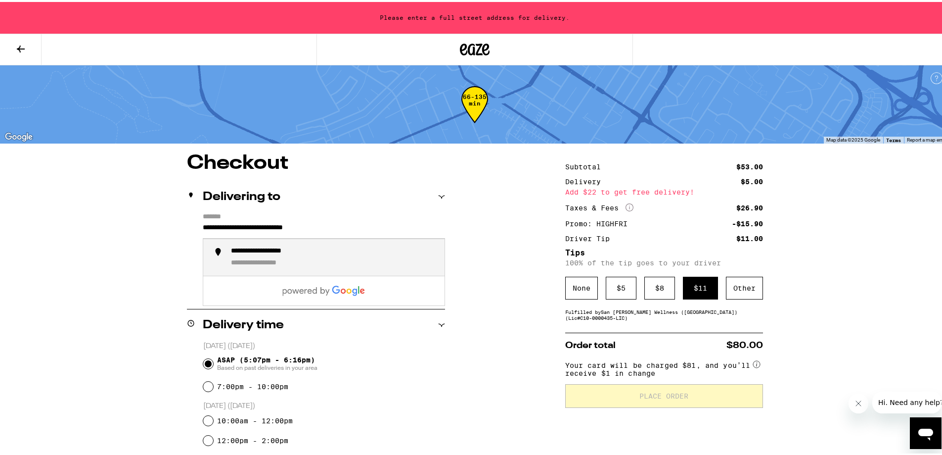
click at [283, 259] on div "**********" at bounding box center [271, 261] width 81 height 9
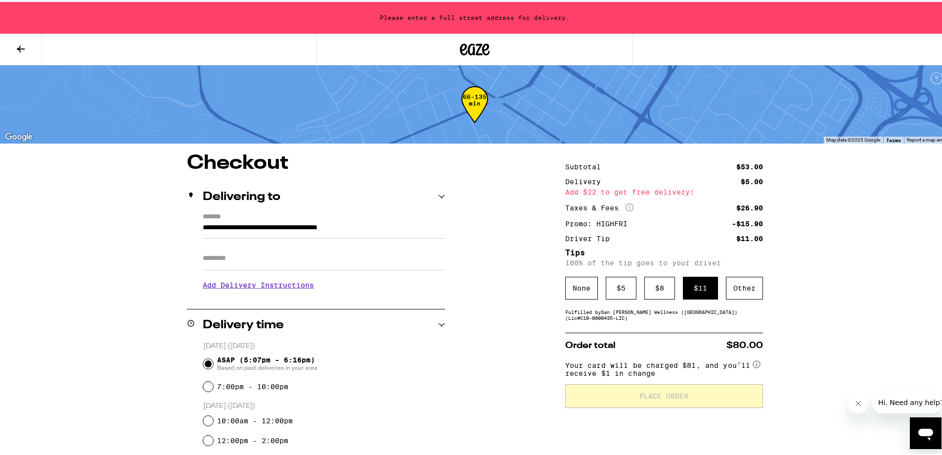
type input "**********"
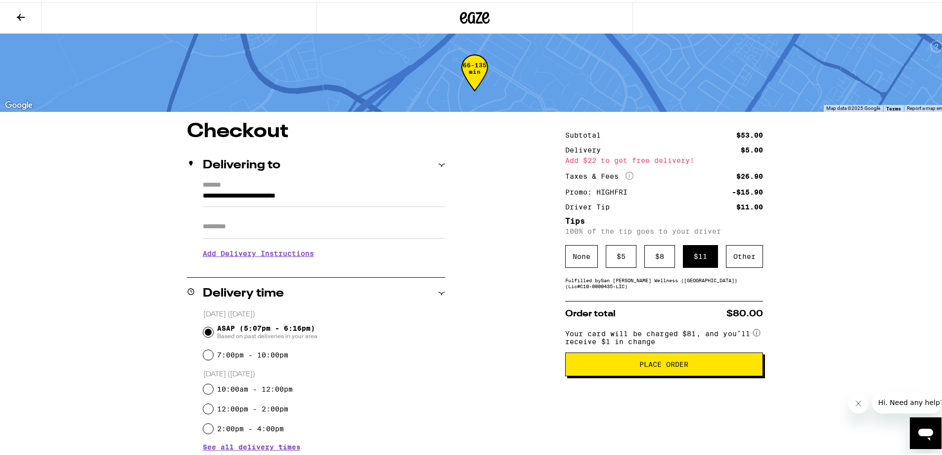
click at [603, 373] on button "Place Order" at bounding box center [664, 362] width 198 height 24
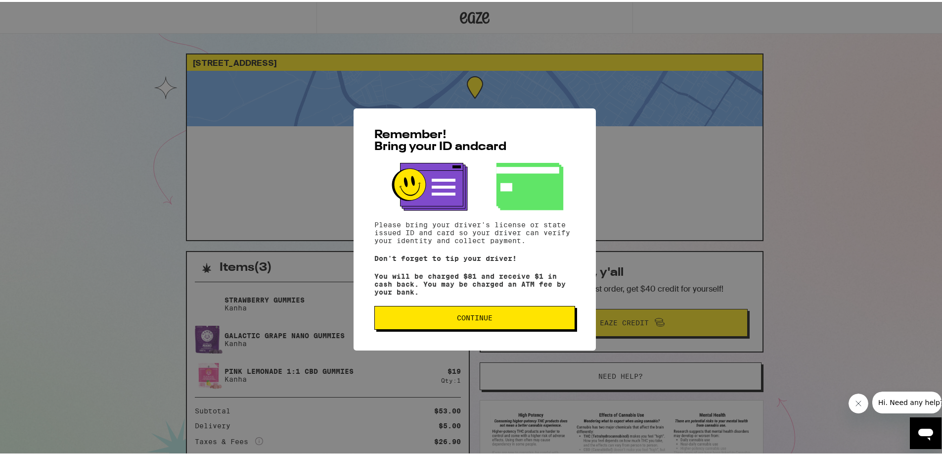
click at [465, 315] on span "Continue" at bounding box center [475, 315] width 36 height 7
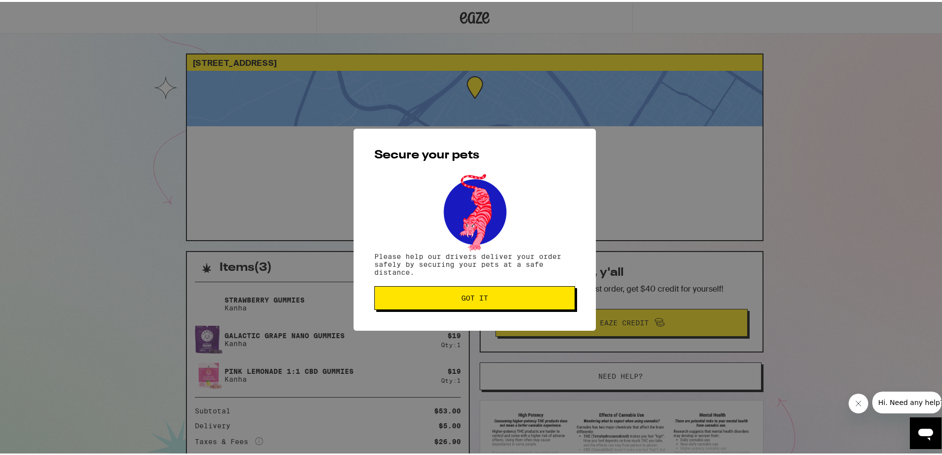
click at [471, 299] on span "Got it" at bounding box center [474, 295] width 27 height 7
